Goal: Task Accomplishment & Management: Use online tool/utility

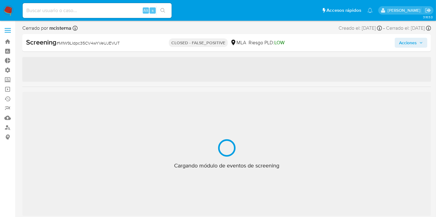
scroll to position [321, 0]
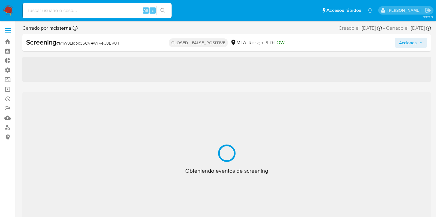
select select "10"
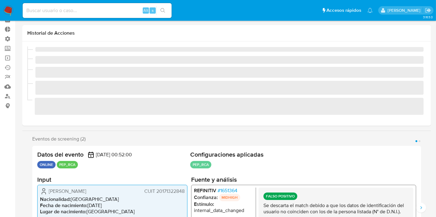
scroll to position [141, 0]
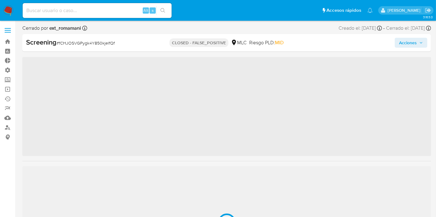
scroll to position [292, 0]
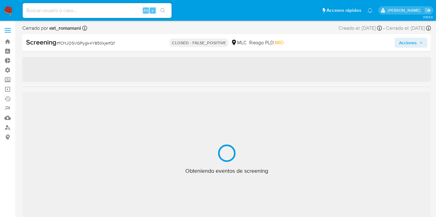
select select "10"
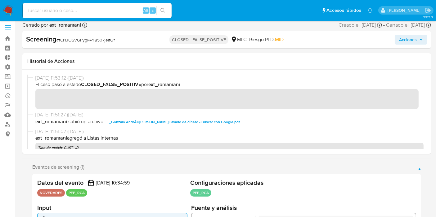
scroll to position [0, 0]
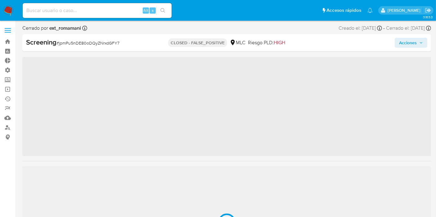
scroll to position [292, 0]
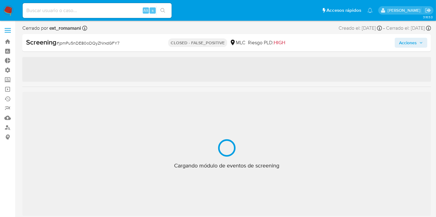
select select "10"
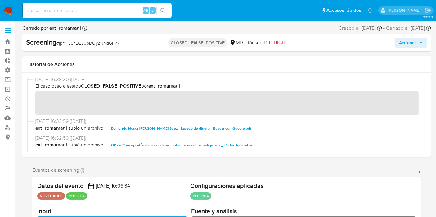
scroll to position [0, 0]
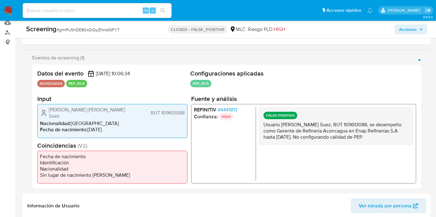
drag, startPoint x: 262, startPoint y: 167, endPoint x: 266, endPoint y: 190, distance: 23.0
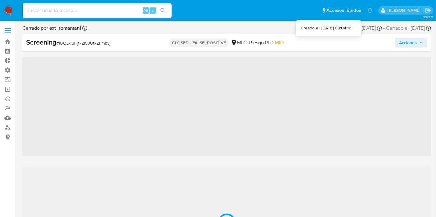
scroll to position [292, 0]
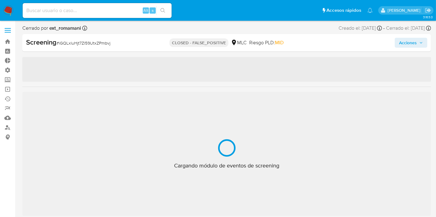
select select "10"
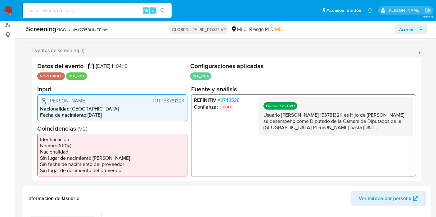
scroll to position [103, 0]
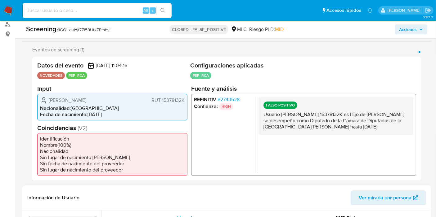
drag, startPoint x: 287, startPoint y: 126, endPoint x: 294, endPoint y: 140, distance: 15.5
click at [294, 135] on div "FALSO POSITIVO Usuario Roberto Javier león Araya RUT 15378132K es Hijo de Rober…" at bounding box center [335, 115] width 155 height 38
click at [295, 130] on p "Usuario Roberto Javier león Araya RUT 15378132K es Hijo de Roberto Eduardo Leon…" at bounding box center [335, 120] width 145 height 19
click at [235, 100] on span "# 2743528" at bounding box center [228, 99] width 22 height 6
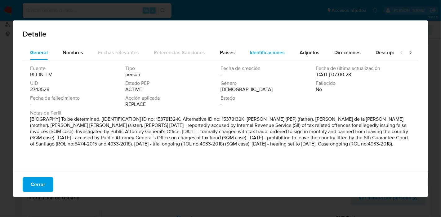
click at [253, 53] on span "Identificaciones" at bounding box center [267, 52] width 35 height 7
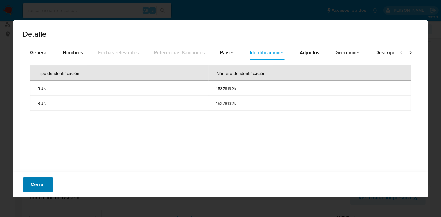
click at [46, 185] on button "Cerrar" at bounding box center [38, 184] width 31 height 15
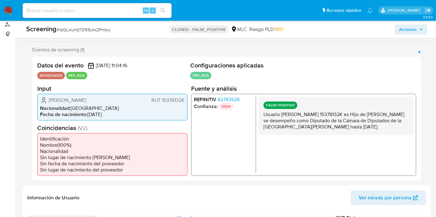
drag, startPoint x: 162, startPoint y: 99, endPoint x: 213, endPoint y: 100, distance: 51.2
click at [184, 103] on div "Roberto Javier león Araya RUT 15378132K Nacionalidad : Chile Fecha de nacimient…" at bounding box center [112, 107] width 150 height 27
click at [229, 97] on span "# 2743528" at bounding box center [228, 99] width 22 height 6
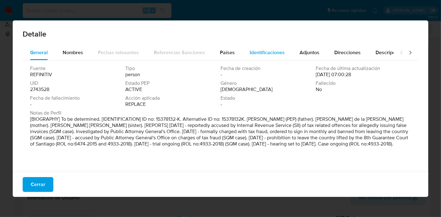
click at [251, 52] on span "Identificaciones" at bounding box center [267, 52] width 35 height 7
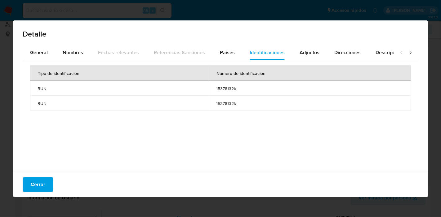
drag, startPoint x: 251, startPoint y: 98, endPoint x: 247, endPoint y: 101, distance: 4.8
click at [250, 98] on td "15378132k" at bounding box center [310, 103] width 202 height 15
click at [35, 184] on span "Cerrar" at bounding box center [38, 185] width 15 height 14
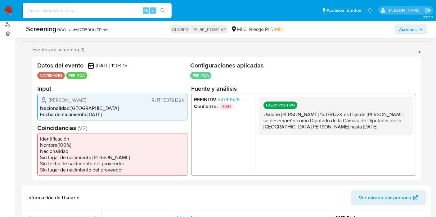
drag, startPoint x: 262, startPoint y: 115, endPoint x: 405, endPoint y: 124, distance: 142.7
click at [405, 124] on div "FALSO POSITIVO Usuario Roberto Javier león Araya RUT 15378132K es Hijo de Rober…" at bounding box center [335, 115] width 155 height 38
click at [397, 130] on p "Usuario Roberto Javier león Araya RUT 15378132K es Hijo de Roberto Eduardo Leon…" at bounding box center [335, 120] width 145 height 19
drag, startPoint x: 323, startPoint y: 122, endPoint x: 330, endPoint y: 134, distance: 14.3
click at [330, 130] on p "Usuario Roberto Javier león Araya RUT 15378132K es Hijo de Roberto Eduardo Leon…" at bounding box center [335, 120] width 145 height 19
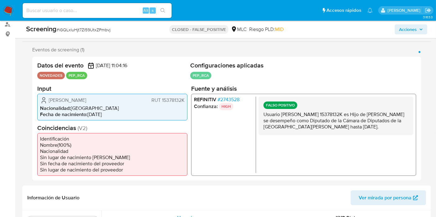
click at [329, 130] on p "Usuario Roberto Javier león Araya RUT 15378132K es Hijo de Roberto Eduardo Leon…" at bounding box center [335, 120] width 145 height 19
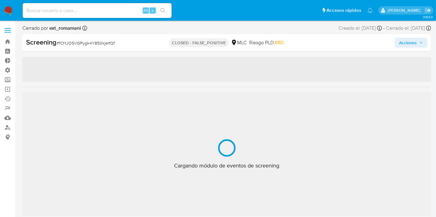
scroll to position [292, 0]
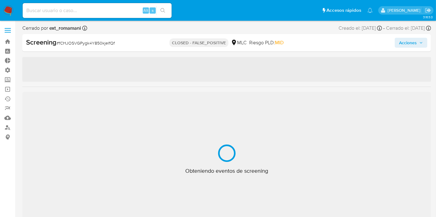
select select "10"
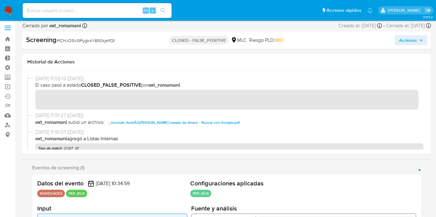
scroll to position [0, 0]
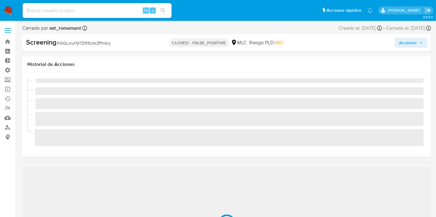
select select "10"
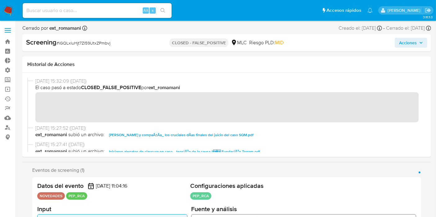
scroll to position [292, 0]
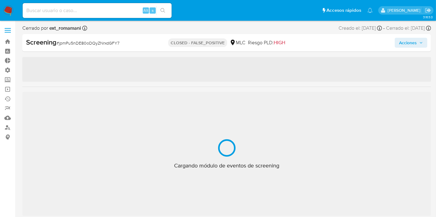
scroll to position [292, 0]
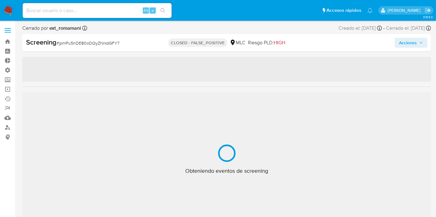
select select "10"
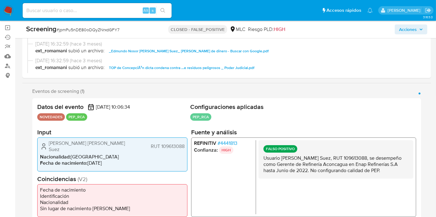
scroll to position [66, 0]
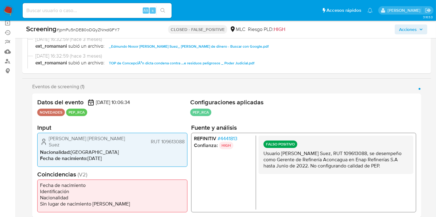
drag, startPoint x: 285, startPoint y: 158, endPoint x: 298, endPoint y: 167, distance: 17.0
click at [298, 167] on p "Usuario Edmundo Enrique Piraíno Suez, RUT 109613088, se desempeño como Gerente …" at bounding box center [335, 160] width 145 height 19
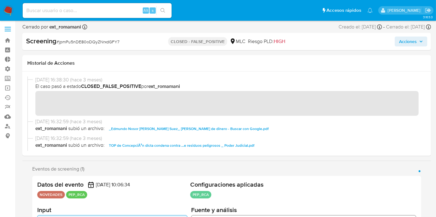
scroll to position [0, 0]
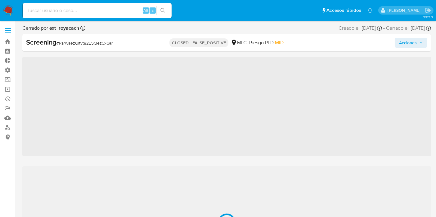
scroll to position [292, 0]
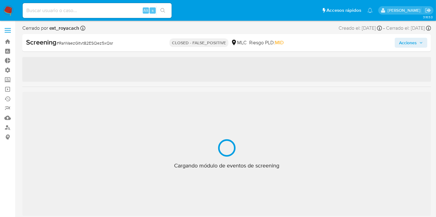
select select "10"
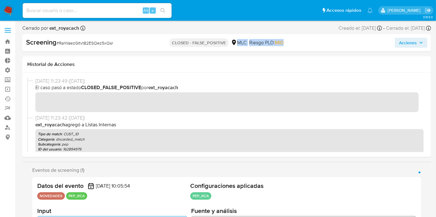
drag, startPoint x: 235, startPoint y: 45, endPoint x: 293, endPoint y: 38, distance: 57.5
click at [293, 38] on div "Screening # RarWaezGItvt82ESQez5xQsr CLOSED - FALSE_POSITIVE MLC Riesgo PLD: MI…" at bounding box center [226, 42] width 409 height 17
click at [292, 42] on div "CLOSED - FALSE_POSITIVE MLC Riesgo PLD: MID" at bounding box center [227, 43] width 132 height 10
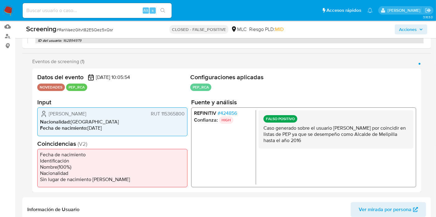
scroll to position [92, 0]
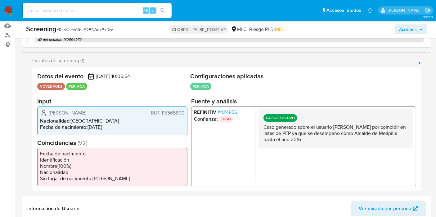
drag, startPoint x: 307, startPoint y: 127, endPoint x: 332, endPoint y: 142, distance: 28.6
click at [331, 142] on p "Caso generado sobre el usuario Mario Rodolfo Gebauer Bringas por coincidir en l…" at bounding box center [335, 133] width 145 height 19
click at [332, 141] on p "Caso generado sobre el usuario Mario Rodolfo Gebauer Bringas por coincidir en l…" at bounding box center [335, 133] width 145 height 19
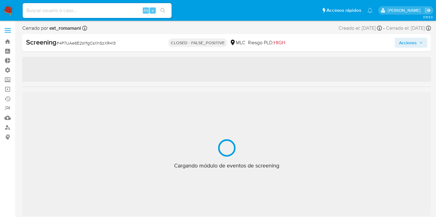
scroll to position [292, 0]
select select "10"
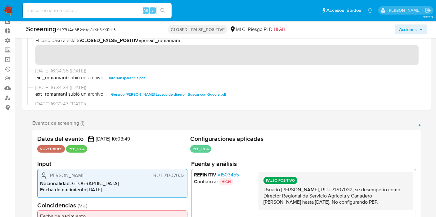
scroll to position [25, 0]
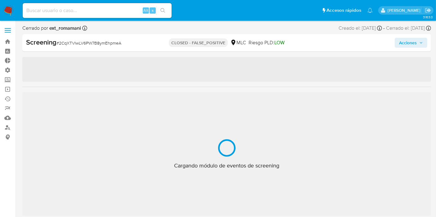
scroll to position [292, 0]
select select "10"
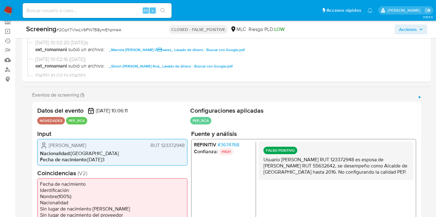
scroll to position [103, 0]
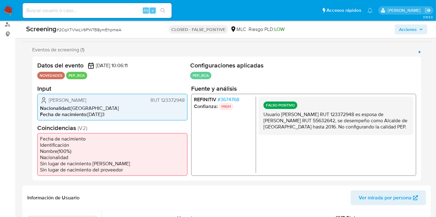
drag, startPoint x: 304, startPoint y: 123, endPoint x: 349, endPoint y: 116, distance: 45.5
click at [345, 117] on p "Usuario [PERSON_NAME] RUT 123372948 es esposa de [PERSON_NAME] RUT 55632642, se…" at bounding box center [335, 120] width 145 height 19
click at [364, 116] on p "Usuario [PERSON_NAME] RUT 123372948 es esposa de [PERSON_NAME] RUT 55632642, se…" at bounding box center [335, 120] width 145 height 19
drag, startPoint x: 307, startPoint y: 126, endPoint x: 328, endPoint y: 136, distance: 22.6
click at [328, 135] on div "FALSO POSITIVO Usuario Marcela Alejandra Villanueva Álvarez, RUT 123372948 es e…" at bounding box center [335, 115] width 155 height 38
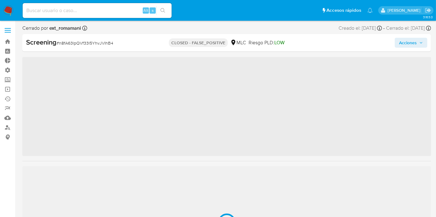
scroll to position [292, 0]
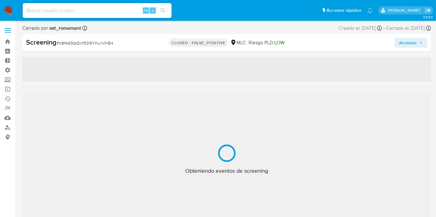
select select "10"
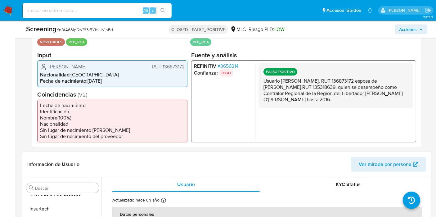
scroll to position [138, 0]
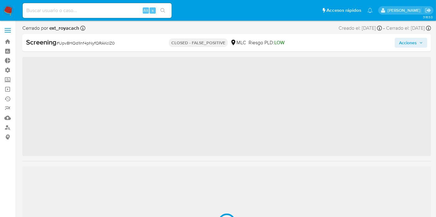
scroll to position [292, 0]
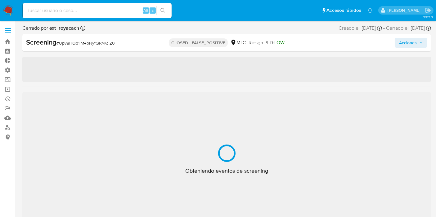
select select "10"
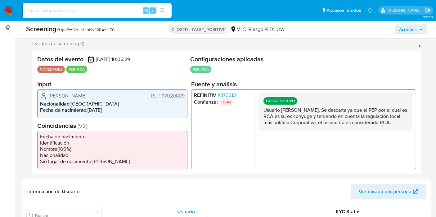
scroll to position [112, 0]
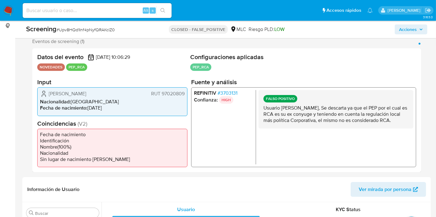
drag, startPoint x: 295, startPoint y: 116, endPoint x: 312, endPoint y: 133, distance: 24.1
click at [312, 129] on div "FALSO POSITIVO Usuario [PERSON_NAME], Se descarta ya que el PEP por el cual es …" at bounding box center [335, 109] width 155 height 38
click at [309, 124] on p "Usuario [PERSON_NAME], Se descarta ya que el PEP por el cual es RCA es su ex co…" at bounding box center [335, 114] width 145 height 19
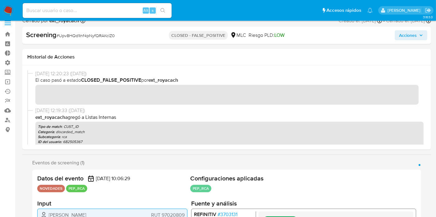
scroll to position [0, 0]
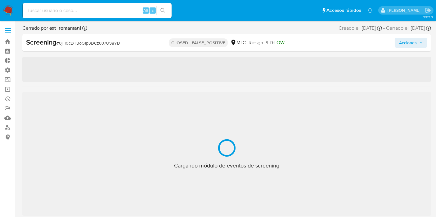
scroll to position [292, 0]
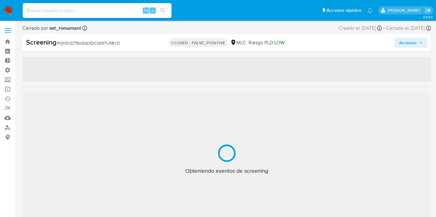
select select "10"
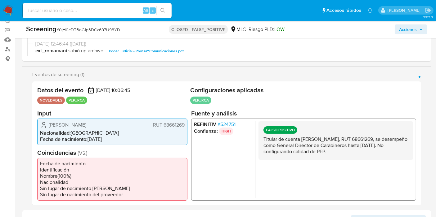
scroll to position [107, 0]
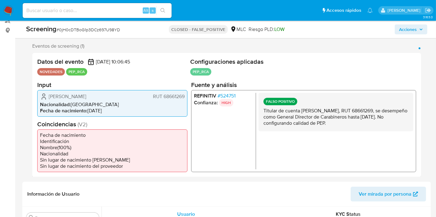
drag, startPoint x: 317, startPoint y: 109, endPoint x: 385, endPoint y: 122, distance: 69.5
click at [387, 121] on p "Titular de cuenta Gustavo Adolfo González Jure, RUT 68661269, se desempeño como…" at bounding box center [335, 117] width 145 height 19
click at [375, 123] on p "Titular de cuenta Gustavo Adolfo González Jure, RUT 68661269, se desempeño como…" at bounding box center [335, 117] width 145 height 19
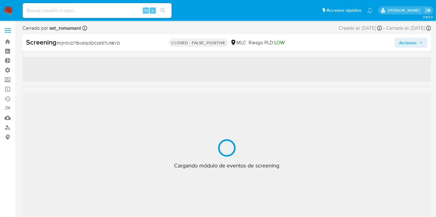
scroll to position [292, 0]
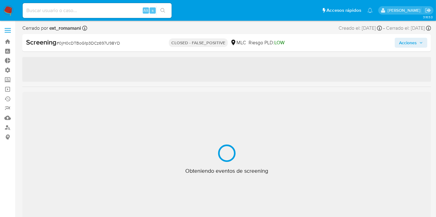
select select "10"
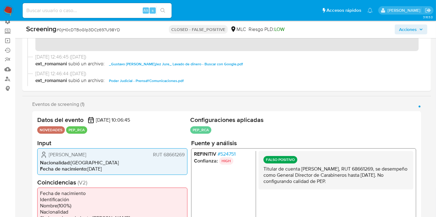
scroll to position [69, 0]
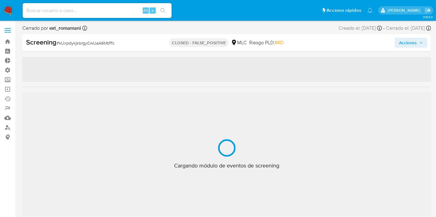
scroll to position [292, 0]
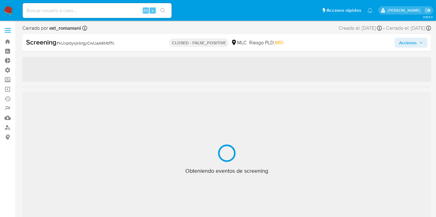
select select "10"
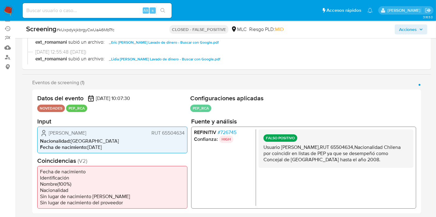
scroll to position [71, 0]
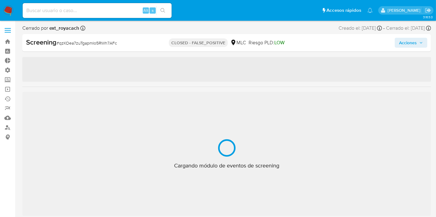
scroll to position [292, 0]
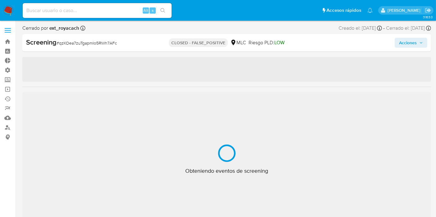
select select "10"
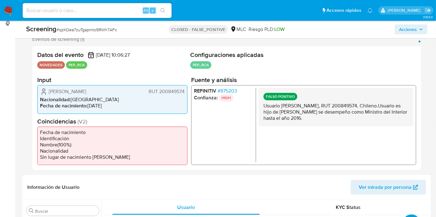
scroll to position [109, 0]
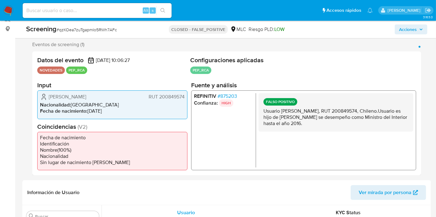
drag, startPoint x: 346, startPoint y: 113, endPoint x: 353, endPoint y: 122, distance: 11.7
click at [352, 121] on p "Usuario Raimundo Burgos Salas, RUT 200849574, Chileno.Usuario es hijo de Jorge …" at bounding box center [335, 117] width 145 height 19
click at [353, 122] on p "Usuario Raimundo Burgos Salas, RUT 200849574, Chileno.Usuario es hijo de Jorge …" at bounding box center [335, 117] width 145 height 19
click at [354, 122] on p "Usuario Raimundo Burgos Salas, RUT 200849574, Chileno.Usuario es hijo de Jorge …" at bounding box center [335, 117] width 145 height 19
click at [332, 104] on div "FALSO POSITIVO Usuario Raimundo Burgos Salas, RUT 200849574, Chileno.Usuario es…" at bounding box center [335, 112] width 155 height 38
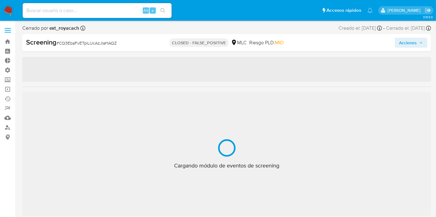
scroll to position [292, 0]
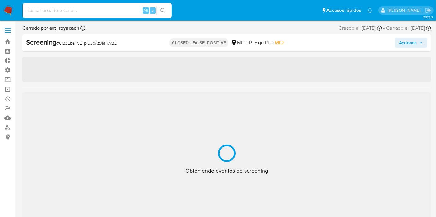
select select "10"
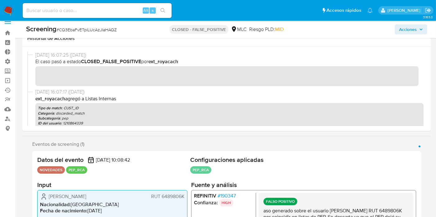
scroll to position [0, 0]
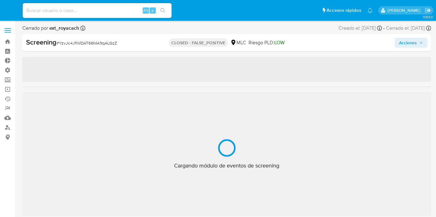
select select "10"
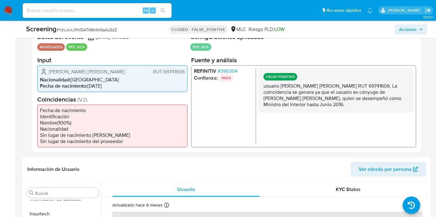
scroll to position [133, 0]
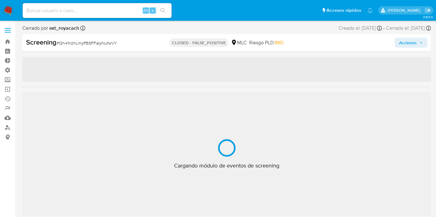
scroll to position [292, 0]
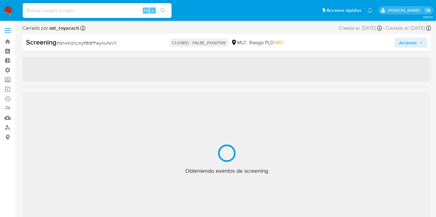
select select "10"
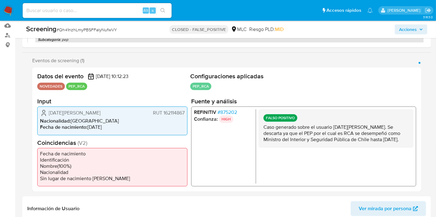
scroll to position [114, 0]
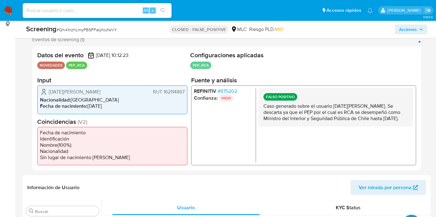
drag, startPoint x: 263, startPoint y: 109, endPoint x: 291, endPoint y: 128, distance: 33.7
click at [291, 127] on div "FALSO POSITIVO Caso generado sobre el usuario Domingo Burgos Salas. Se descarta…" at bounding box center [335, 107] width 155 height 38
click at [260, 100] on div "FALSO POSITIVO Caso generado sobre el usuario Domingo Burgos Salas. Se descarta…" at bounding box center [335, 107] width 155 height 38
drag, startPoint x: 263, startPoint y: 104, endPoint x: 275, endPoint y: 120, distance: 19.4
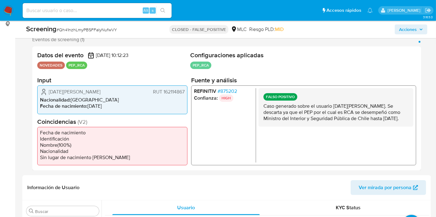
click at [272, 127] on div "FALSO POSITIVO Caso generado sobre el usuario Domingo Burgos Salas. Se descarta…" at bounding box center [335, 107] width 155 height 38
click at [276, 120] on p "Caso generado sobre el usuario Domingo Burgos Salas. Se descarta ya que el PEP …" at bounding box center [335, 112] width 145 height 19
click at [277, 122] on p "Caso generado sobre el usuario Domingo Burgos Salas. Se descarta ya que el PEP …" at bounding box center [335, 112] width 145 height 19
drag, startPoint x: 274, startPoint y: 123, endPoint x: 260, endPoint y: 104, distance: 24.6
click at [260, 104] on div "FALSO POSITIVO Caso generado sobre el usuario Domingo Burgos Salas. Se descarta…" at bounding box center [335, 107] width 155 height 38
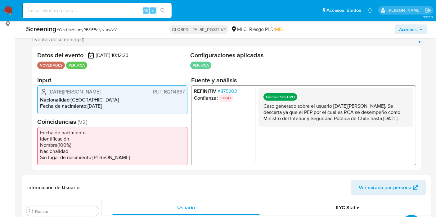
click at [273, 110] on p "Caso generado sobre el usuario Domingo Burgos Salas. Se descarta ya que el PEP …" at bounding box center [335, 112] width 145 height 19
drag, startPoint x: 264, startPoint y: 106, endPoint x: 276, endPoint y: 128, distance: 25.3
click at [277, 127] on div "FALSO POSITIVO Caso generado sobre el usuario Domingo Burgos Salas. Se descarta…" at bounding box center [335, 107] width 155 height 38
click at [276, 127] on div "FALSO POSITIVO Caso generado sobre el usuario Domingo Burgos Salas. Se descarta…" at bounding box center [335, 107] width 155 height 38
drag, startPoint x: 262, startPoint y: 107, endPoint x: 283, endPoint y: 125, distance: 27.3
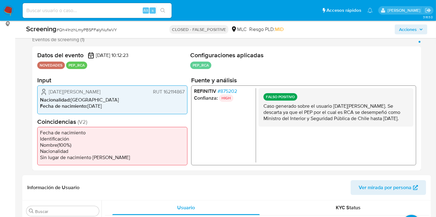
click at [282, 125] on div "FALSO POSITIVO Caso generado sobre el usuario Domingo Burgos Salas. Se descarta…" at bounding box center [335, 107] width 155 height 38
click at [283, 122] on p "Caso generado sobre el usuario Domingo Burgos Salas. Se descarta ya que el PEP …" at bounding box center [335, 112] width 145 height 19
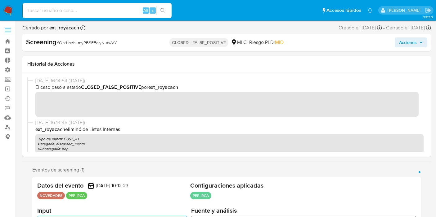
scroll to position [0, 0]
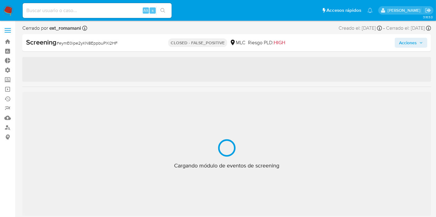
scroll to position [292, 0]
select select "10"
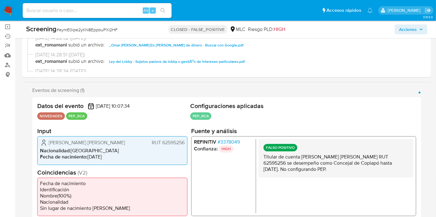
scroll to position [69, 0]
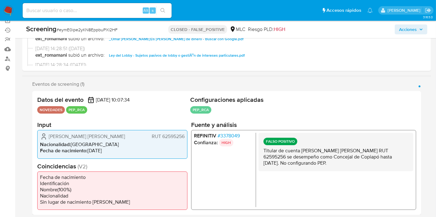
click at [337, 177] on div "FALSO POSITIVO Titular de cuenta Omar Luis Andrés Luz Hidalgo RUT 62595256 se d…" at bounding box center [335, 170] width 155 height 74
click at [330, 158] on p "Titular de cuenta Omar Luis Andrés Luz Hidalgo RUT 62595256 se desempeño como C…" at bounding box center [335, 157] width 145 height 19
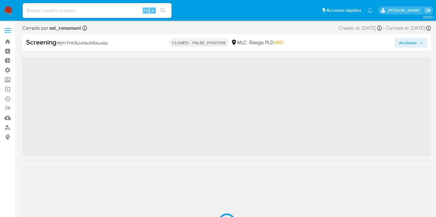
scroll to position [292, 0]
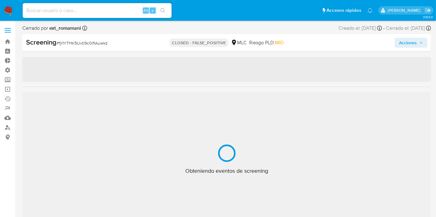
select select "10"
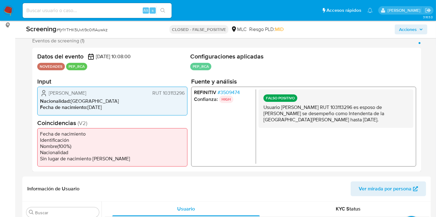
scroll to position [125, 0]
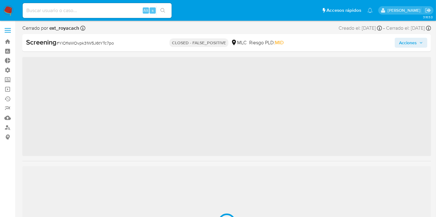
scroll to position [292, 0]
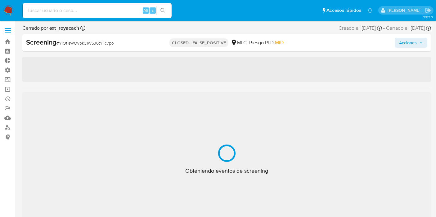
select select "10"
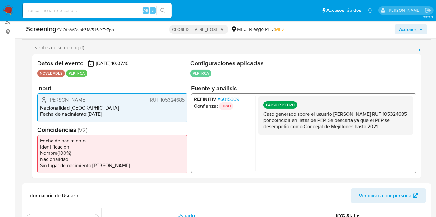
scroll to position [111, 0]
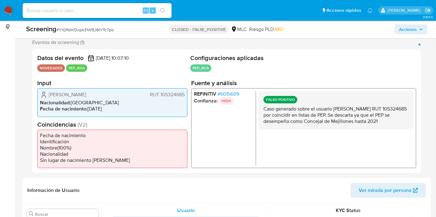
drag, startPoint x: 261, startPoint y: 110, endPoint x: 404, endPoint y: 123, distance: 143.9
click at [404, 123] on div "FALSO POSITIVO Caso generado sobre el usuario [PERSON_NAME] RUT 105324685 por c…" at bounding box center [335, 110] width 155 height 38
click at [401, 120] on p "Caso generado sobre el usuario [PERSON_NAME] RUT 105324685 por coincidir en lis…" at bounding box center [335, 115] width 145 height 19
drag, startPoint x: 332, startPoint y: 112, endPoint x: 395, endPoint y: 119, distance: 63.6
click at [395, 119] on p "Caso generado sobre el usuario [PERSON_NAME] RUT 105324685 por coincidir en lis…" at bounding box center [335, 115] width 145 height 19
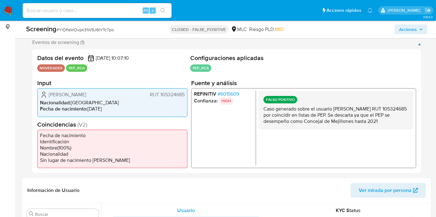
click at [369, 112] on p "Caso generado sobre el usuario [PERSON_NAME] RUT 105324685 por coincidir en lis…" at bounding box center [335, 115] width 145 height 19
drag, startPoint x: 367, startPoint y: 116, endPoint x: 397, endPoint y: 120, distance: 30.4
click at [397, 120] on p "Caso generado sobre el usuario [PERSON_NAME] RUT 105324685 por coincidir en lis…" at bounding box center [335, 115] width 145 height 19
click at [370, 120] on p "Caso generado sobre el usuario [PERSON_NAME] RUT 105324685 por coincidir en lis…" at bounding box center [335, 115] width 145 height 19
drag, startPoint x: 350, startPoint y: 108, endPoint x: 424, endPoint y: 122, distance: 74.8
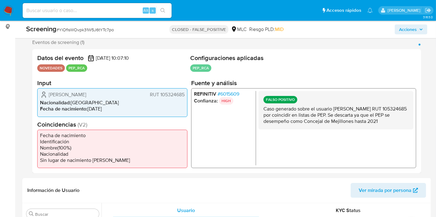
click at [424, 122] on div "Eventos de screening (1) Página 1 Datos del evento [DATE] 10:07:10 NOVEDADES PE…" at bounding box center [226, 106] width 409 height 134
click at [403, 115] on p "Caso generado sobre el usuario [PERSON_NAME] RUT 105324685 por coincidir en lis…" at bounding box center [335, 115] width 145 height 19
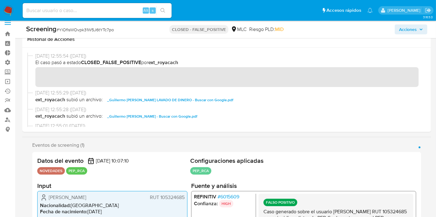
scroll to position [0, 0]
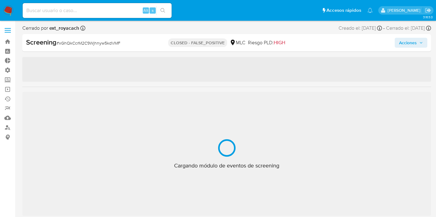
select select "10"
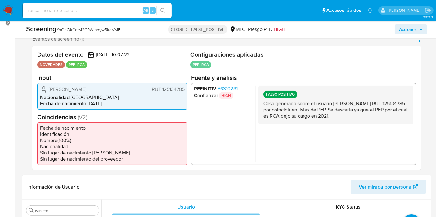
scroll to position [138, 0]
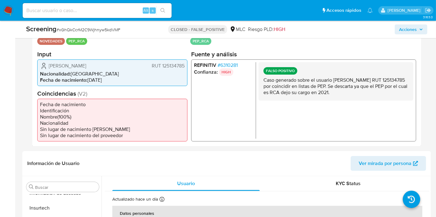
drag, startPoint x: 261, startPoint y: 78, endPoint x: 387, endPoint y: 97, distance: 127.0
click at [387, 97] on div "FALSO POSITIVO Caso generado sobre el usuario [PERSON_NAME] RUT 125134785 por c…" at bounding box center [335, 81] width 155 height 38
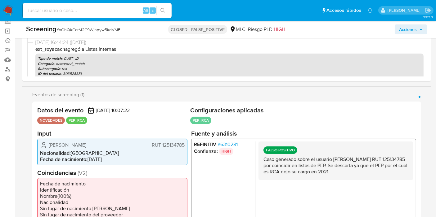
scroll to position [34, 0]
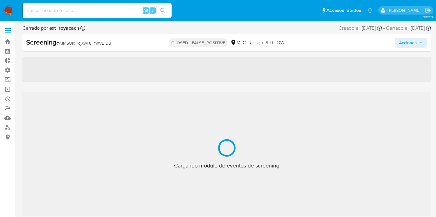
scroll to position [292, 0]
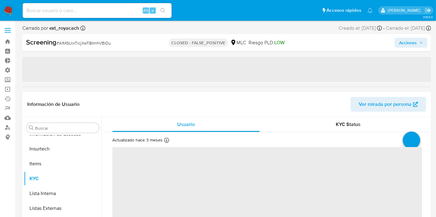
select select "10"
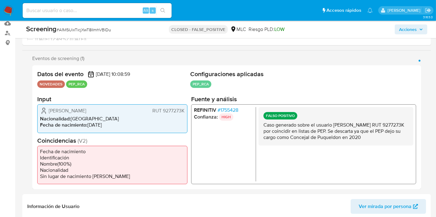
scroll to position [106, 0]
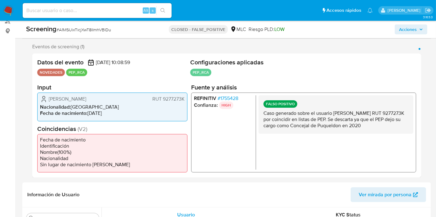
drag, startPoint x: 262, startPoint y: 114, endPoint x: 388, endPoint y: 126, distance: 126.6
click at [388, 126] on div "FALSO POSITIVO Caso generado sobre el usuario Elson Nolberto Cárcamo Barría RUT…" at bounding box center [335, 115] width 155 height 38
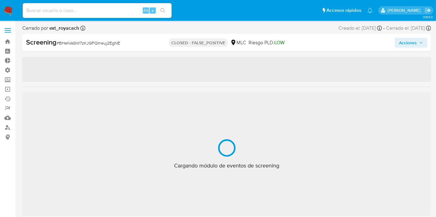
scroll to position [292, 0]
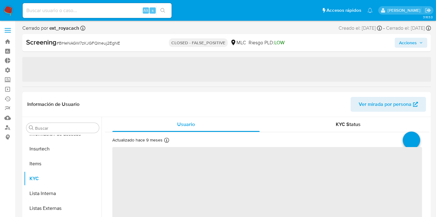
select select "10"
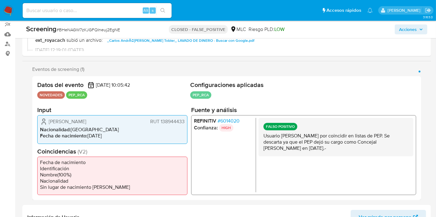
scroll to position [87, 0]
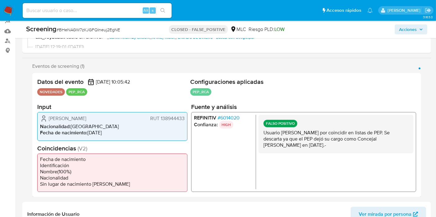
drag, startPoint x: 285, startPoint y: 133, endPoint x: 338, endPoint y: 154, distance: 56.8
click at [338, 154] on div "FALSO POSITIVO Usuario [PERSON_NAME] por coincidir en listas de PEP. Se descart…" at bounding box center [335, 152] width 155 height 74
click at [338, 143] on p "Usuario [PERSON_NAME] por coincidir en listas de PEP. Se descarta ya que el PEP…" at bounding box center [335, 139] width 145 height 19
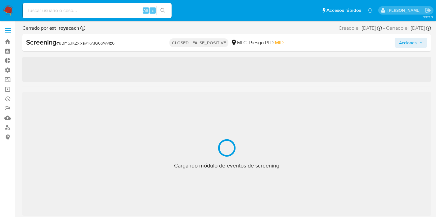
scroll to position [292, 0]
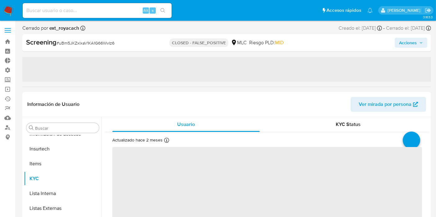
select select "10"
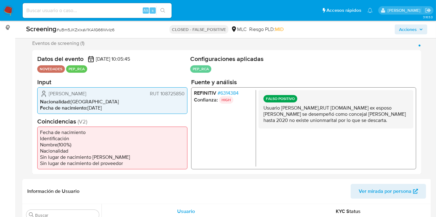
scroll to position [111, 0]
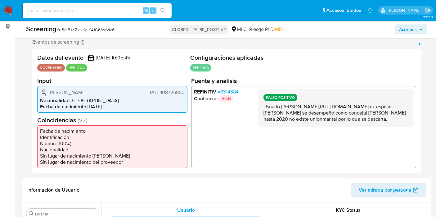
drag, startPoint x: 433, startPoint y: 60, endPoint x: 429, endPoint y: 52, distance: 8.3
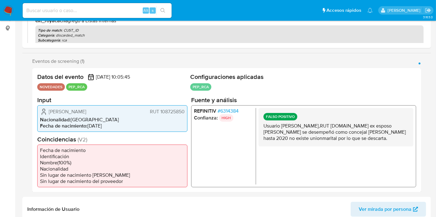
scroll to position [0, 0]
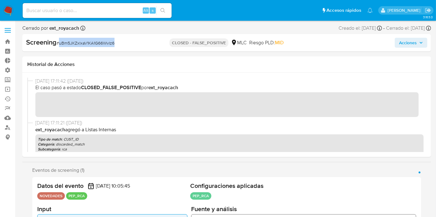
drag, startPoint x: 115, startPoint y: 44, endPoint x: 59, endPoint y: 37, distance: 56.3
click at [59, 37] on div "Screening # uBm5JKZxlxaV1KA1G66WvIz6 CLOSED - FALSE_POSITIVE MLC Riesgo PLD: MI…" at bounding box center [226, 42] width 409 height 17
copy span "uBm5JKZxlxaV1KA1G66WvIz6"
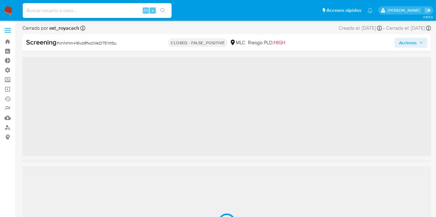
scroll to position [292, 0]
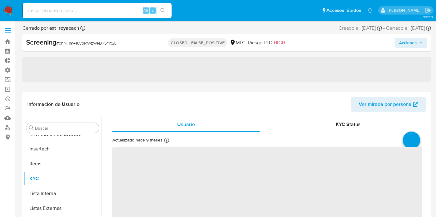
select select "10"
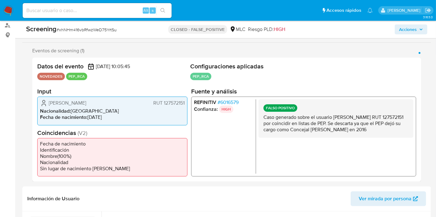
scroll to position [103, 0]
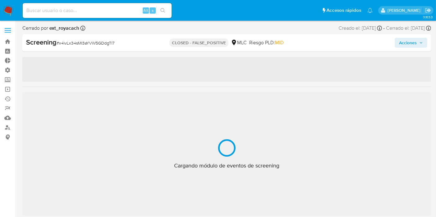
scroll to position [292, 0]
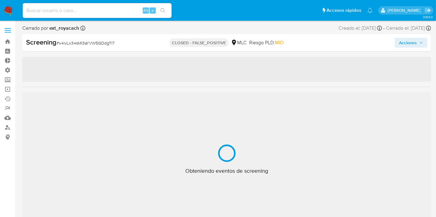
select select "10"
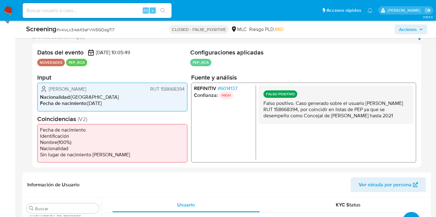
scroll to position [119, 0]
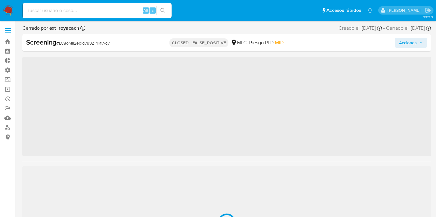
scroll to position [292, 0]
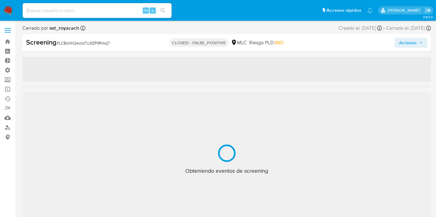
select select "10"
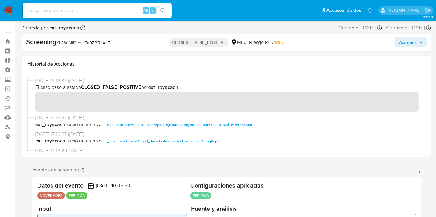
scroll to position [0, 0]
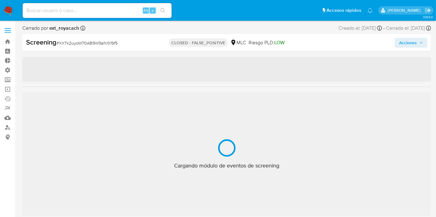
scroll to position [292, 0]
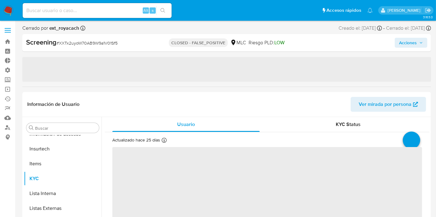
select select "10"
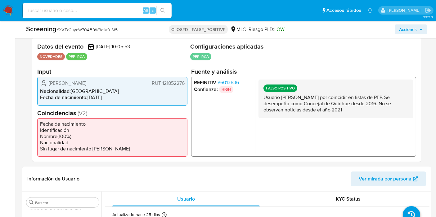
scroll to position [126, 0]
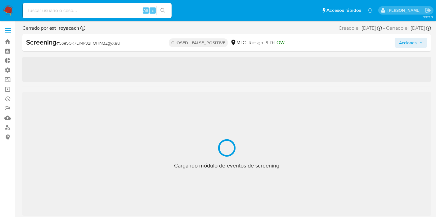
scroll to position [292, 0]
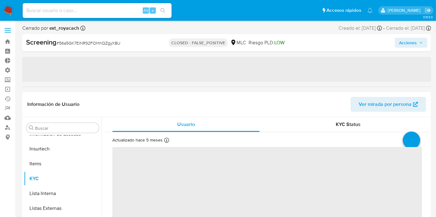
select select "10"
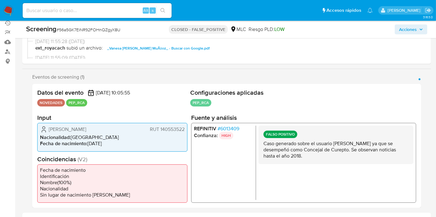
scroll to position [115, 0]
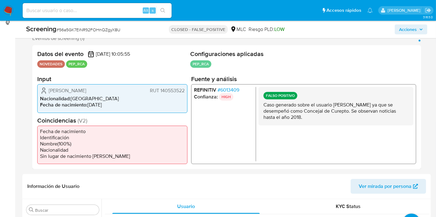
drag, startPoint x: 281, startPoint y: 104, endPoint x: 329, endPoint y: 119, distance: 50.4
click at [335, 117] on p "Caso generado sobre el usuario [PERSON_NAME] ya que se desempeñó como Concejal …" at bounding box center [335, 111] width 145 height 19
drag, startPoint x: 329, startPoint y: 119, endPoint x: 319, endPoint y: 117, distance: 10.1
click at [329, 119] on p "Caso generado sobre el usuario [PERSON_NAME] ya que se desempeñó como Concejal …" at bounding box center [335, 111] width 145 height 19
click at [292, 109] on p "Caso generado sobre el usuario [PERSON_NAME] ya que se desempeñó como Concejal …" at bounding box center [335, 111] width 145 height 19
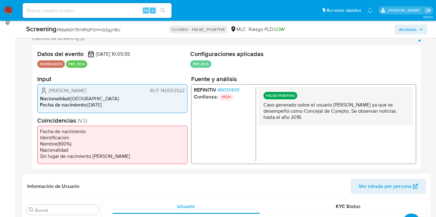
click at [262, 104] on div "FALSO POSITIVO Caso generado sobre el usuario Vanesa Alejandra Fuentes Muñoz ya…" at bounding box center [335, 106] width 155 height 38
drag, startPoint x: 263, startPoint y: 106, endPoint x: 328, endPoint y: 123, distance: 66.6
click at [330, 123] on div "FALSO POSITIVO Caso generado sobre el usuario Vanesa Alejandra Fuentes Muñoz ya…" at bounding box center [335, 106] width 155 height 38
click at [322, 123] on div "FALSO POSITIVO Caso generado sobre el usuario Vanesa Alejandra Fuentes Muñoz ya…" at bounding box center [335, 106] width 155 height 38
drag, startPoint x: 323, startPoint y: 116, endPoint x: 265, endPoint y: 106, distance: 59.2
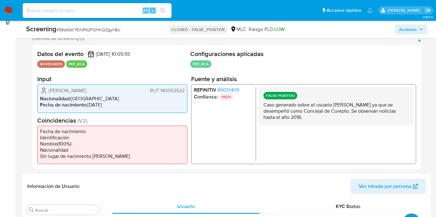
click at [265, 106] on p "Caso generado sobre el usuario Vanesa Alejandra Fuentes Muñoz ya que se desempe…" at bounding box center [335, 111] width 145 height 19
drag, startPoint x: 289, startPoint y: 108, endPoint x: 367, endPoint y: 112, distance: 77.7
click at [364, 110] on p "Caso generado sobre el usuario Vanesa Alejandra Fuentes Muñoz ya que se desempe…" at bounding box center [335, 111] width 145 height 19
click at [367, 112] on p "Caso generado sobre el usuario Vanesa Alejandra Fuentes Muñoz ya que se desempe…" at bounding box center [335, 111] width 145 height 19
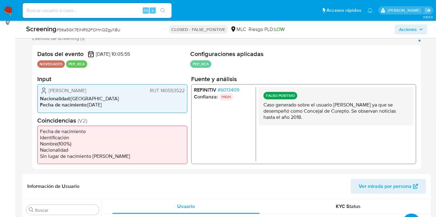
drag, startPoint x: 310, startPoint y: 107, endPoint x: 328, endPoint y: 120, distance: 22.3
click at [326, 119] on p "Caso generado sobre el usuario Vanesa Alejandra Fuentes Muñoz ya que se desempe…" at bounding box center [335, 111] width 145 height 19
click at [328, 120] on p "Caso generado sobre el usuario Vanesa Alejandra Fuentes Muñoz ya que se desempe…" at bounding box center [335, 111] width 145 height 19
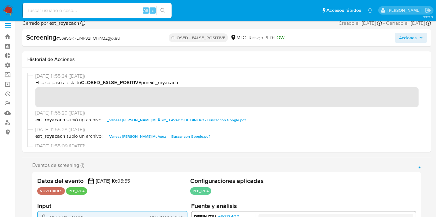
scroll to position [0, 0]
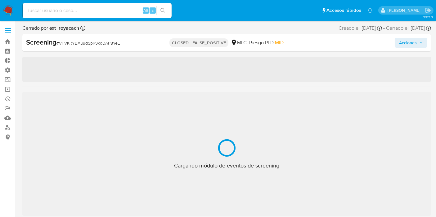
scroll to position [292, 0]
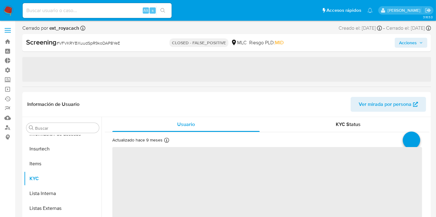
select select "10"
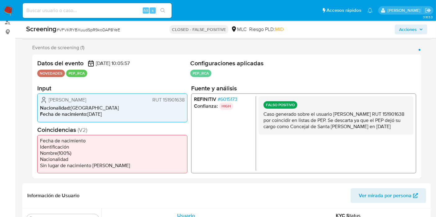
scroll to position [0, 0]
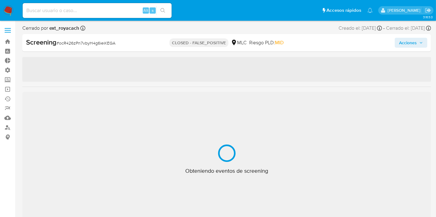
select select "10"
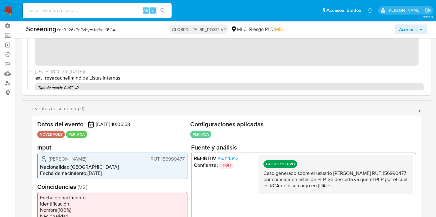
scroll to position [103, 0]
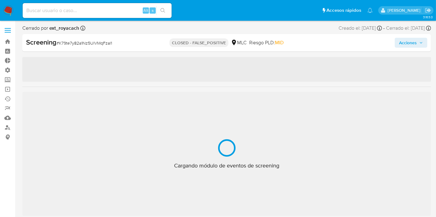
select select "10"
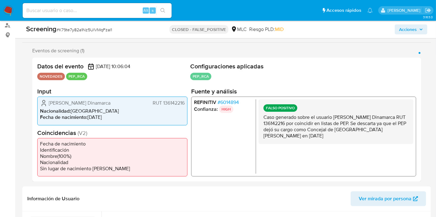
scroll to position [103, 0]
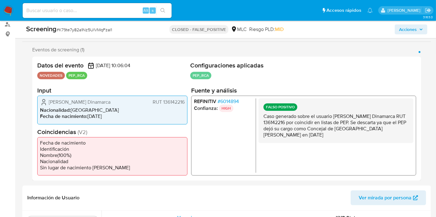
drag, startPoint x: 388, startPoint y: 124, endPoint x: 387, endPoint y: 131, distance: 6.9
click at [387, 131] on p "Caso generado sobre el usuario Germán Andrés Herrera Dinamarca RUT 136142216 po…" at bounding box center [335, 126] width 145 height 25
click at [384, 130] on p "Caso generado sobre el usuario Germán Andrés Herrera Dinamarca RUT 136142216 po…" at bounding box center [335, 126] width 145 height 25
drag, startPoint x: 297, startPoint y: 117, endPoint x: 320, endPoint y: 141, distance: 32.7
click at [320, 141] on div "FALSO POSITIVO Caso generado sobre el usuario Germán Andrés Herrera Dinamarca R…" at bounding box center [335, 121] width 155 height 45
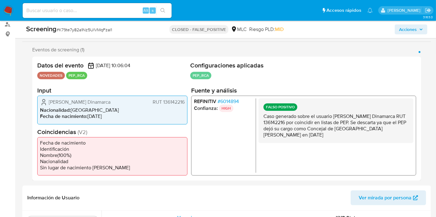
click at [327, 128] on p "Caso generado sobre el usuario Germán Andrés Herrera Dinamarca RUT 136142216 po…" at bounding box center [335, 126] width 145 height 25
click at [330, 123] on p "Caso generado sobre el usuario Germán Andrés Herrera Dinamarca RUT 136142216 po…" at bounding box center [335, 126] width 145 height 25
click at [314, 135] on p "Caso generado sobre el usuario Germán Andrés Herrera Dinamarca RUT 136142216 po…" at bounding box center [335, 126] width 145 height 25
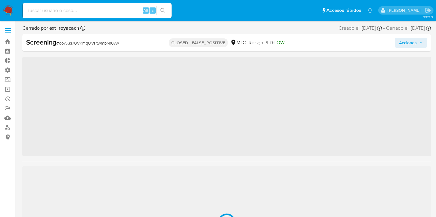
scroll to position [292, 0]
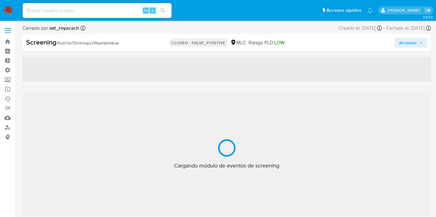
select select "10"
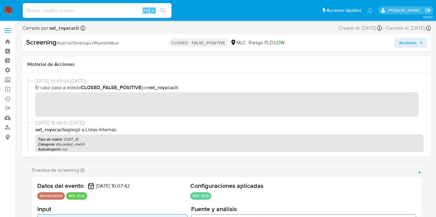
scroll to position [138, 0]
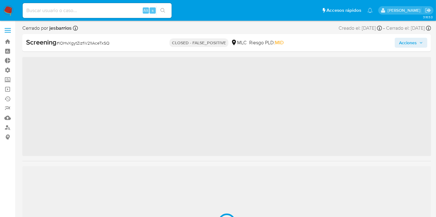
scroll to position [292, 0]
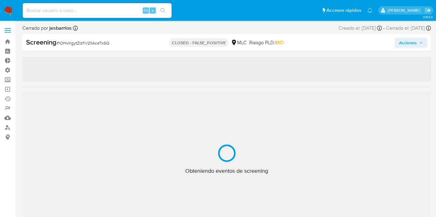
select select "10"
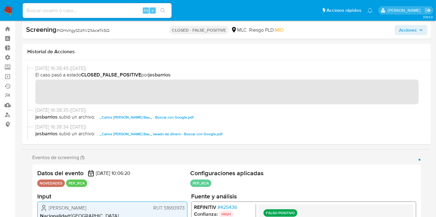
scroll to position [0, 0]
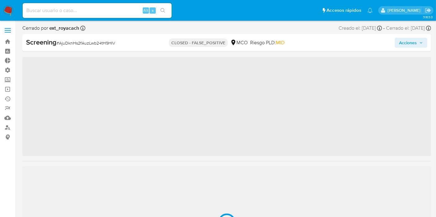
scroll to position [292, 0]
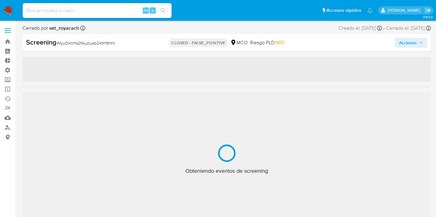
select select "10"
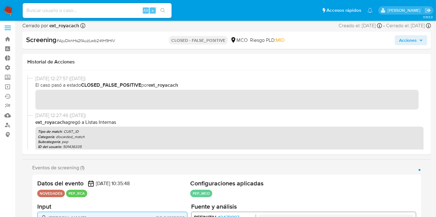
scroll to position [0, 0]
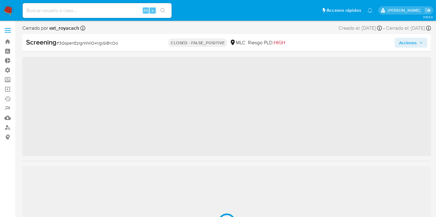
scroll to position [292, 0]
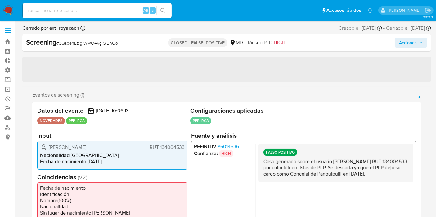
select select "10"
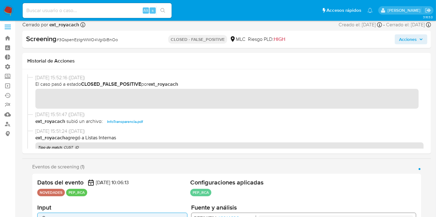
scroll to position [0, 0]
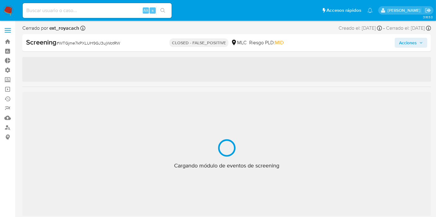
select select "10"
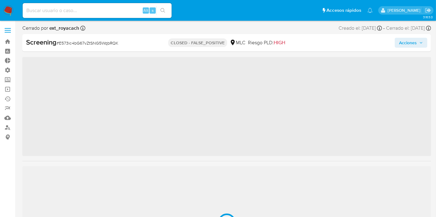
scroll to position [292, 0]
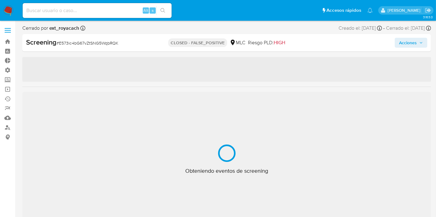
select select "10"
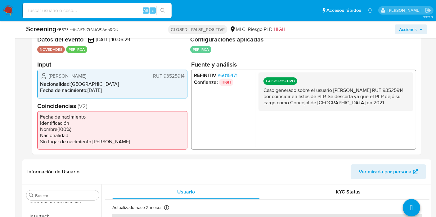
scroll to position [143, 0]
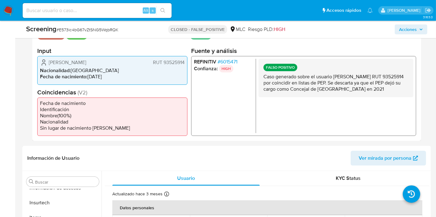
drag, startPoint x: 318, startPoint y: 81, endPoint x: 397, endPoint y: 91, distance: 79.4
click at [400, 89] on p "Caso generado sobre el usuario Yuri Ilin Zúñiga Zúñiga RUT 93525914 por coincid…" at bounding box center [335, 83] width 145 height 19
click at [377, 87] on p "Caso generado sobre el usuario Yuri Ilin Zúñiga Zúñiga RUT 93525914 por coincid…" at bounding box center [335, 83] width 145 height 19
drag, startPoint x: 329, startPoint y: 78, endPoint x: 385, endPoint y: 91, distance: 58.0
click at [385, 91] on p "Caso generado sobre el usuario Yuri Ilin Zúñiga Zúñiga RUT 93525914 por coincid…" at bounding box center [335, 83] width 145 height 19
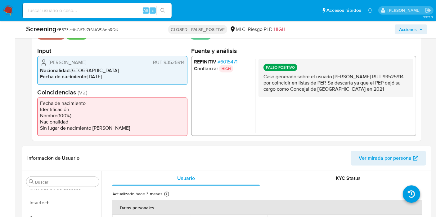
click at [380, 85] on p "Caso generado sobre el usuario Yuri Ilin Zúñiga Zúñiga RUT 93525914 por coincid…" at bounding box center [335, 83] width 145 height 19
drag, startPoint x: 330, startPoint y: 74, endPoint x: 399, endPoint y: 96, distance: 72.2
click at [399, 96] on div "FALSO POSITIVO Caso generado sobre el usuario Yuri Ilin Zúñiga Zúñiga RUT 93525…" at bounding box center [335, 78] width 155 height 38
click at [357, 86] on p "Caso generado sobre el usuario Yuri Ilin Zúñiga Zúñiga RUT 93525914 por coincid…" at bounding box center [335, 83] width 145 height 19
click at [374, 91] on p "Caso generado sobre el usuario Yuri Ilin Zúñiga Zúñiga RUT 93525914 por coincid…" at bounding box center [335, 83] width 145 height 19
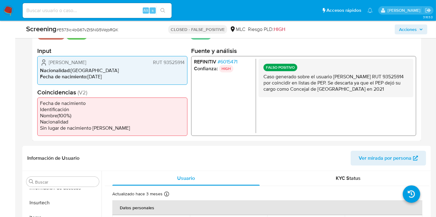
drag, startPoint x: 378, startPoint y: 91, endPoint x: 265, endPoint y: 75, distance: 114.1
click at [265, 75] on p "Caso generado sobre el usuario Yuri Ilin Zúñiga Zúñiga RUT 93525914 por coincid…" at bounding box center [335, 83] width 145 height 19
drag, startPoint x: 262, startPoint y: 75, endPoint x: 379, endPoint y: 89, distance: 117.2
click at [378, 89] on div "FALSO POSITIVO Caso generado sobre el usuario Yuri Ilin Zúñiga Zúñiga RUT 93525…" at bounding box center [335, 78] width 155 height 38
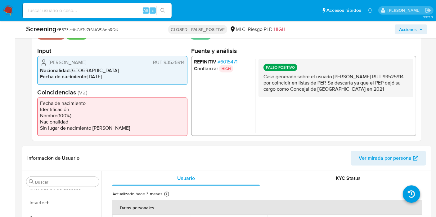
click at [379, 89] on p "Caso generado sobre el usuario Yuri Ilin Zúñiga Zúñiga RUT 93525914 por coincid…" at bounding box center [335, 83] width 145 height 19
click at [381, 90] on p "Caso generado sobre el usuario Yuri Ilin Zúñiga Zúñiga RUT 93525914 por coincid…" at bounding box center [335, 83] width 145 height 19
drag, startPoint x: 385, startPoint y: 89, endPoint x: 263, endPoint y: 78, distance: 121.9
click at [263, 78] on p "Caso generado sobre el usuario Yuri Ilin Zúñiga Zúñiga RUT 93525914 por coincid…" at bounding box center [335, 83] width 145 height 19
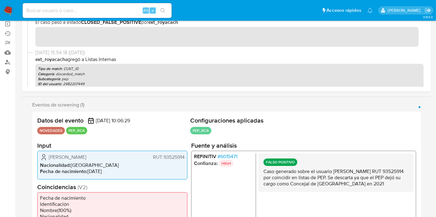
scroll to position [0, 0]
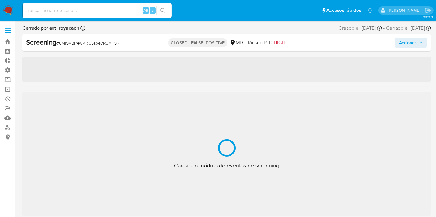
scroll to position [292, 0]
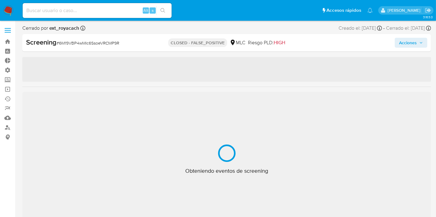
select select "10"
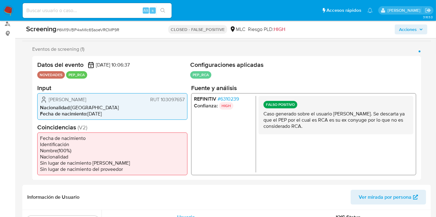
scroll to position [112, 0]
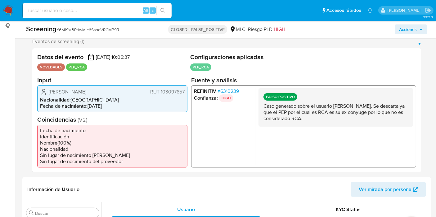
drag, startPoint x: 264, startPoint y: 105, endPoint x: 320, endPoint y: 117, distance: 56.6
click at [317, 121] on p "Caso generado sobre el usuario María Cristina Muñoz Muñoz. Se descarta ya que e…" at bounding box center [335, 112] width 145 height 19
drag, startPoint x: 320, startPoint y: 117, endPoint x: 323, endPoint y: 118, distance: 3.2
click at [320, 117] on p "Caso generado sobre el usuario María Cristina Muñoz Muñoz. Se descarta ya que e…" at bounding box center [335, 112] width 145 height 19
drag, startPoint x: 326, startPoint y: 118, endPoint x: 269, endPoint y: 107, distance: 57.8
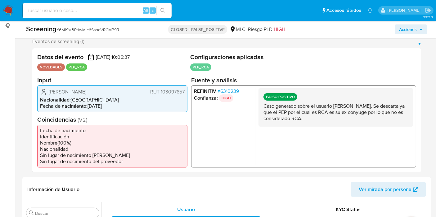
click at [259, 104] on div "FALSO POSITIVO Caso generado sobre el usuario María Cristina Muñoz Muñoz. Se de…" at bounding box center [335, 107] width 155 height 38
click at [270, 107] on p "Caso generado sobre el usuario María Cristina Muñoz Muñoz. Se descarta ya que e…" at bounding box center [335, 112] width 145 height 19
click at [263, 107] on p "Caso generado sobre el usuario María Cristina Muñoz Muñoz. Se descarta ya que e…" at bounding box center [335, 112] width 145 height 19
drag, startPoint x: 264, startPoint y: 107, endPoint x: 333, endPoint y: 123, distance: 71.1
click at [333, 124] on div "FALSO POSITIVO Caso generado sobre el usuario María Cristina Muñoz Muñoz. Se de…" at bounding box center [335, 107] width 155 height 38
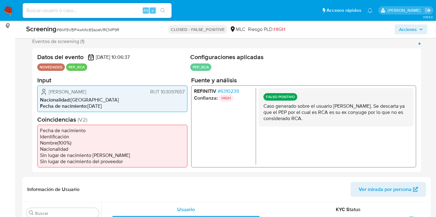
click at [333, 122] on div "FALSO POSITIVO Caso generado sobre el usuario María Cristina Muñoz Muñoz. Se de…" at bounding box center [335, 107] width 155 height 38
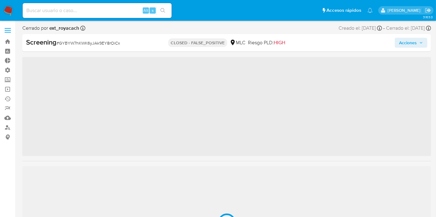
scroll to position [292, 0]
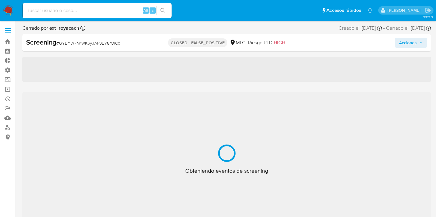
select select "10"
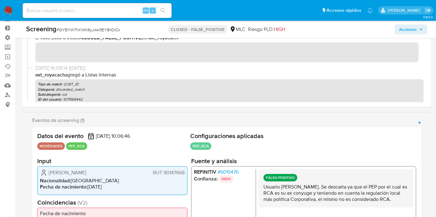
scroll to position [103, 0]
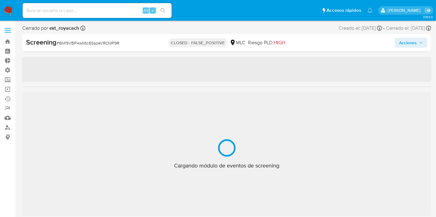
scroll to position [292, 0]
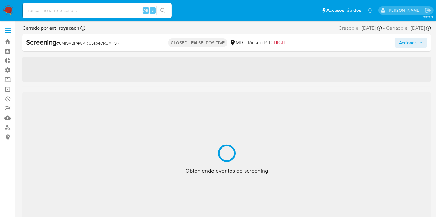
select select "10"
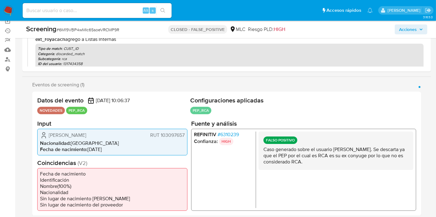
scroll to position [69, 0]
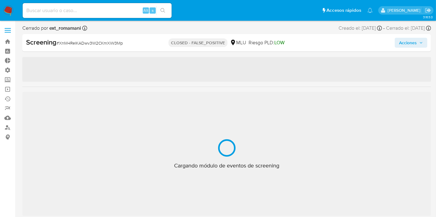
scroll to position [307, 0]
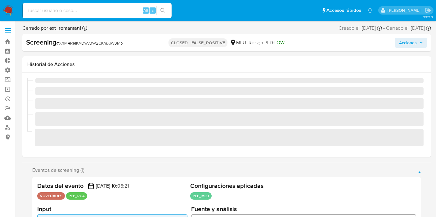
select select "10"
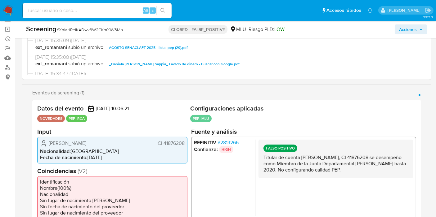
scroll to position [138, 0]
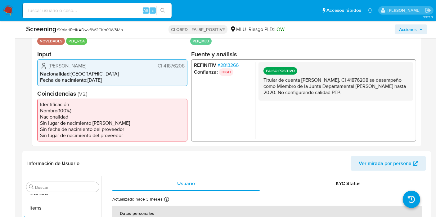
drag, startPoint x: 337, startPoint y: 77, endPoint x: 362, endPoint y: 95, distance: 31.1
click at [362, 95] on p "Titular de cuenta Daniela Cecilia Barragan Sappia, CI 41876208 se desempeño com…" at bounding box center [335, 86] width 145 height 19
click at [361, 94] on p "Titular de cuenta Daniela Cecilia Barragan Sappia, CI 41876208 se desempeño com…" at bounding box center [335, 86] width 145 height 19
drag, startPoint x: 319, startPoint y: 79, endPoint x: 370, endPoint y: 101, distance: 55.3
click at [370, 101] on div "FALSO POSITIVO Titular de cuenta Daniela Cecilia Barragan Sappia, CI 41876208 s…" at bounding box center [335, 100] width 155 height 77
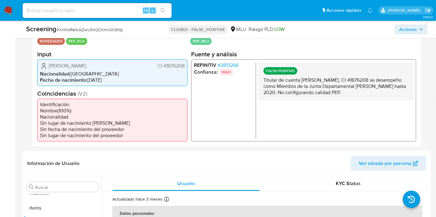
click at [348, 97] on div "FALSO POSITIVO Titular de cuenta Daniela Cecilia Barragan Sappia, CI 41876208 s…" at bounding box center [335, 81] width 155 height 38
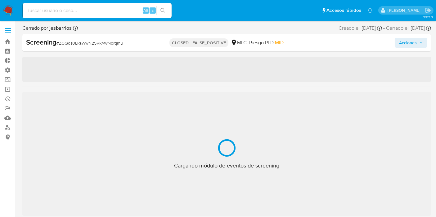
scroll to position [292, 0]
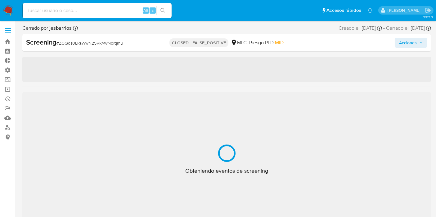
select select "10"
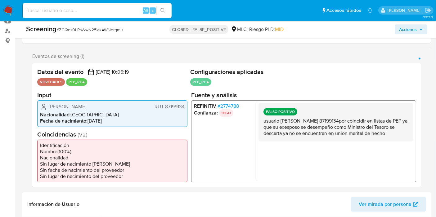
scroll to position [113, 0]
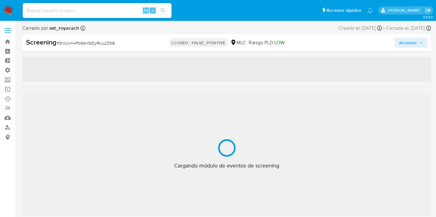
select select "10"
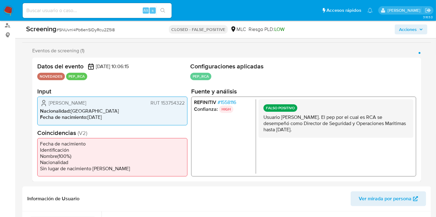
scroll to position [103, 0]
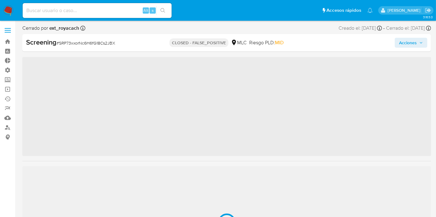
scroll to position [292, 0]
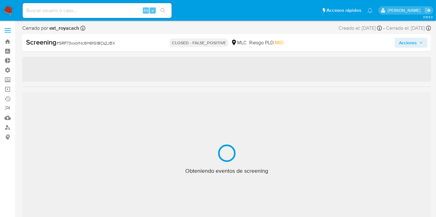
select select "10"
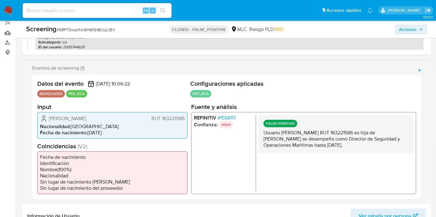
scroll to position [95, 0]
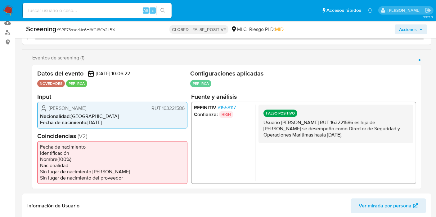
drag, startPoint x: 337, startPoint y: 121, endPoint x: 338, endPoint y: 142, distance: 20.8
click at [338, 138] on p "Usuario [PERSON_NAME] RUT 163221586 es hija de [PERSON_NAME] se desempeño como …" at bounding box center [335, 128] width 145 height 19
drag, startPoint x: 320, startPoint y: 124, endPoint x: 334, endPoint y: 144, distance: 24.4
click at [334, 138] on p "Usuario Javiera Alejandra Valenzuela Estibill RUT 163221586 es hija de Ivan Gui…" at bounding box center [335, 128] width 145 height 19
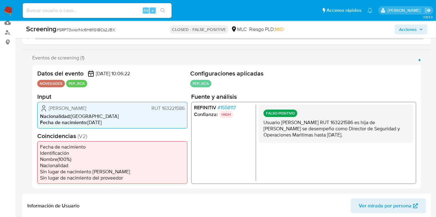
click at [336, 138] on p "Usuario Javiera Alejandra Valenzuela Estibill RUT 163221586 es hija de Ivan Gui…" at bounding box center [335, 128] width 145 height 19
click at [320, 128] on p "Usuario Javiera Alejandra Valenzuela Estibill RUT 163221586 es hija de Ivan Gui…" at bounding box center [335, 128] width 145 height 19
drag, startPoint x: 327, startPoint y: 119, endPoint x: 340, endPoint y: 146, distance: 30.4
click at [340, 143] on div "FALSO POSITIVO Usuario Javiera Alejandra Valenzuela Estibill RUT 163221586 es h…" at bounding box center [335, 124] width 155 height 38
click at [336, 133] on p "Usuario Javiera Alejandra Valenzuela Estibill RUT 163221586 es hija de Ivan Gui…" at bounding box center [335, 128] width 145 height 19
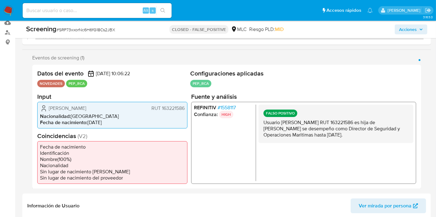
click at [107, 29] on span "# SRP73xxorNc6H6fG18Cs2JBX" at bounding box center [85, 30] width 59 height 6
copy span "SRP73xxorNc6H6fG18Cs2JBX"
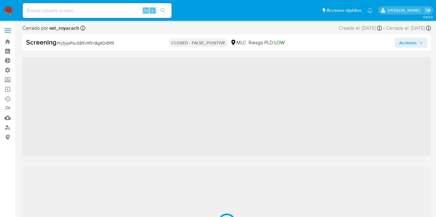
scroll to position [292, 0]
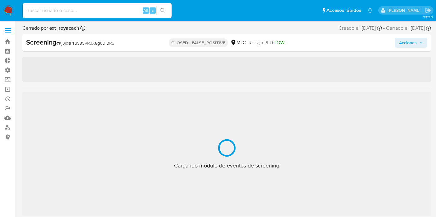
select select "10"
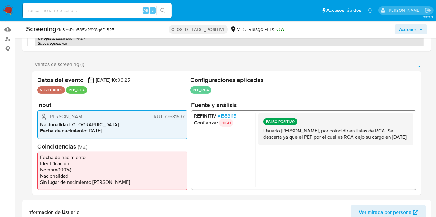
scroll to position [116, 0]
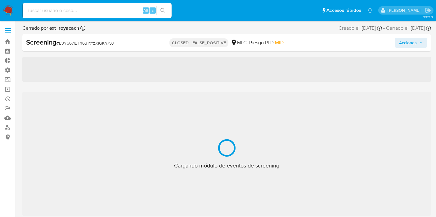
select select "10"
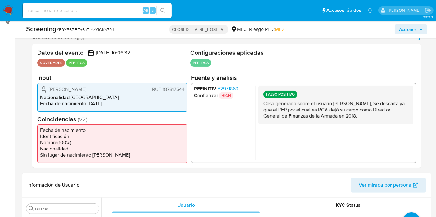
scroll to position [109, 0]
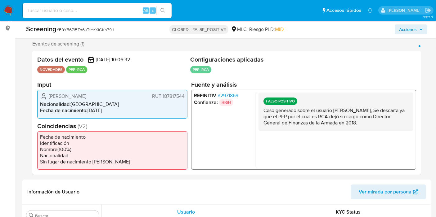
drag, startPoint x: 264, startPoint y: 111, endPoint x: 380, endPoint y: 124, distance: 116.5
click at [380, 124] on p "Caso generado sobre el usuario María José Vega Gutiérrez, Se descarta ya que el…" at bounding box center [335, 117] width 145 height 19
click at [378, 122] on p "Caso generado sobre el usuario María José Vega Gutiérrez, Se descarta ya que el…" at bounding box center [335, 117] width 145 height 19
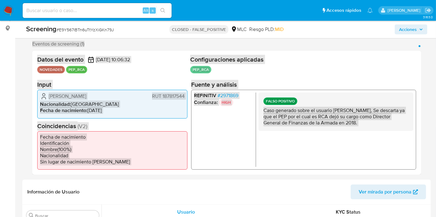
drag, startPoint x: 378, startPoint y: 123, endPoint x: 265, endPoint y: 110, distance: 113.7
click at [264, 111] on p "Caso generado sobre el usuario María José Vega Gutiérrez, Se descarta ya que el…" at bounding box center [335, 117] width 145 height 19
drag, startPoint x: 265, startPoint y: 109, endPoint x: 261, endPoint y: 119, distance: 11.2
click at [266, 109] on p "Caso generado sobre el usuario María José Vega Gutiérrez, Se descarta ya que el…" at bounding box center [335, 117] width 145 height 19
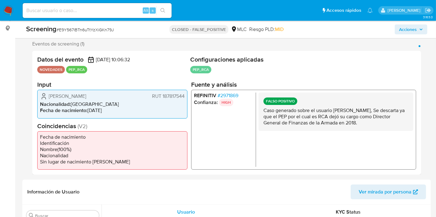
click at [266, 99] on p "FALSO POSITIVO" at bounding box center [280, 101] width 34 height 7
click at [266, 109] on p "Caso generado sobre el usuario María José Vega Gutiérrez, Se descarta ya que el…" at bounding box center [335, 117] width 145 height 19
drag, startPoint x: 264, startPoint y: 111, endPoint x: 379, endPoint y: 124, distance: 115.3
click at [379, 124] on p "Caso generado sobre el usuario María José Vega Gutiérrez, Se descarta ya que el…" at bounding box center [335, 117] width 145 height 19
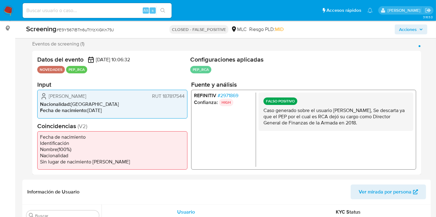
drag, startPoint x: 379, startPoint y: 122, endPoint x: 262, endPoint y: 111, distance: 117.1
click at [260, 114] on div "FALSO POSITIVO Caso generado sobre el usuario María José Vega Gutiérrez, Se des…" at bounding box center [335, 112] width 155 height 38
click at [262, 111] on div "FALSO POSITIVO Caso generado sobre el usuario María José Vega Gutiérrez, Se des…" at bounding box center [335, 112] width 155 height 38
drag, startPoint x: 265, startPoint y: 110, endPoint x: 380, endPoint y: 118, distance: 115.7
click at [380, 118] on p "Caso generado sobre el usuario María José Vega Gutiérrez, Se descarta ya que el…" at bounding box center [335, 117] width 145 height 19
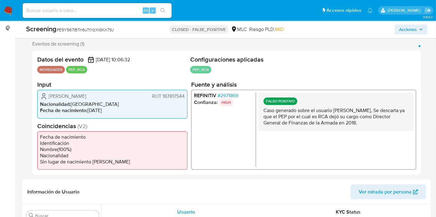
drag, startPoint x: 383, startPoint y: 117, endPoint x: 382, endPoint y: 123, distance: 6.3
click at [383, 118] on p "Caso generado sobre el usuario María José Vega Gutiérrez, Se descarta ya que el…" at bounding box center [335, 117] width 145 height 19
drag, startPoint x: 381, startPoint y: 123, endPoint x: 260, endPoint y: 111, distance: 121.3
click at [260, 111] on div "FALSO POSITIVO Caso generado sobre el usuario María José Vega Gutiérrez, Se des…" at bounding box center [335, 112] width 155 height 38
click at [263, 111] on p "Caso generado sobre el usuario María José Vega Gutiérrez, Se descarta ya que el…" at bounding box center [335, 117] width 145 height 19
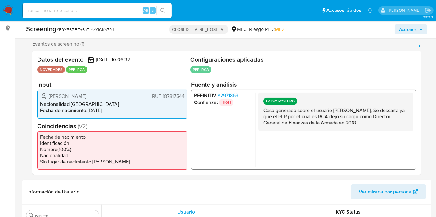
drag, startPoint x: 265, startPoint y: 110, endPoint x: 411, endPoint y: 123, distance: 146.7
click at [411, 123] on div "FALSO POSITIVO Caso generado sobre el usuario María José Vega Gutiérrez, Se des…" at bounding box center [335, 112] width 155 height 38
click at [383, 123] on p "Caso generado sobre el usuario María José Vega Gutiérrez, Se descarta ya que el…" at bounding box center [335, 117] width 145 height 19
drag, startPoint x: 346, startPoint y: 113, endPoint x: 441, endPoint y: 123, distance: 95.8
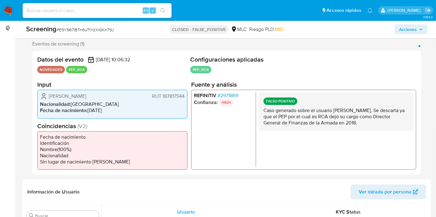
click at [410, 132] on div "FALSO POSITIVO Caso generado sobre el usuario María José Vega Gutiérrez, Se des…" at bounding box center [335, 130] width 155 height 74
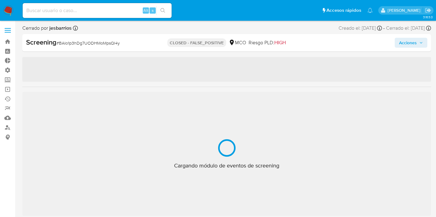
select select "10"
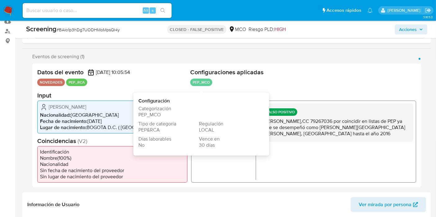
scroll to position [103, 0]
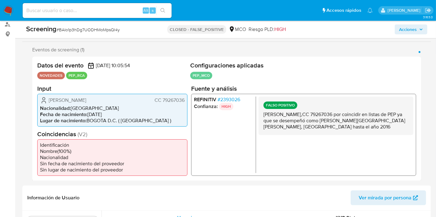
click at [97, 29] on span "# BAIo1p3hDg7UODHMoMpsQI4y" at bounding box center [87, 30] width 63 height 6
copy span "BAIo1p3hDg7UODHMoMpsQI4y"
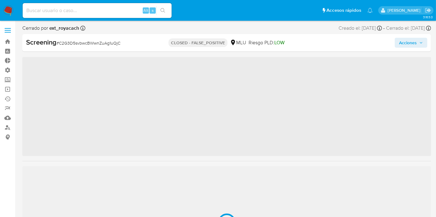
scroll to position [307, 0]
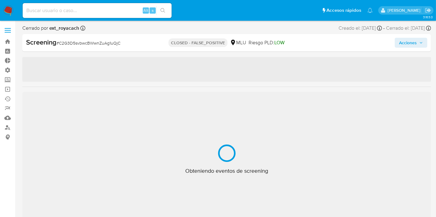
select select "10"
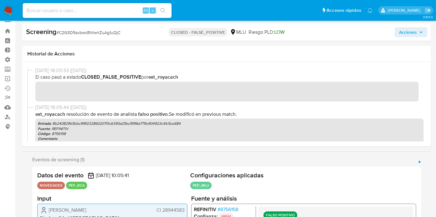
scroll to position [0, 0]
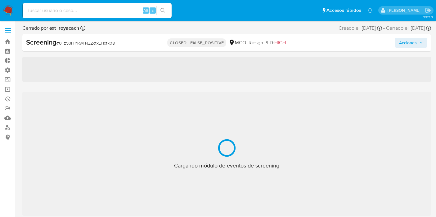
select select "10"
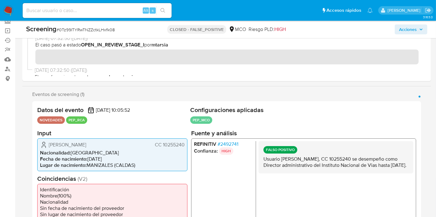
scroll to position [69, 0]
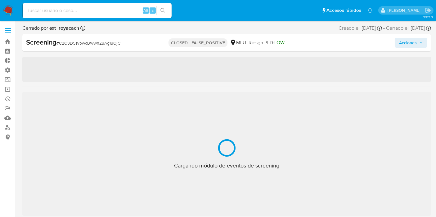
scroll to position [307, 0]
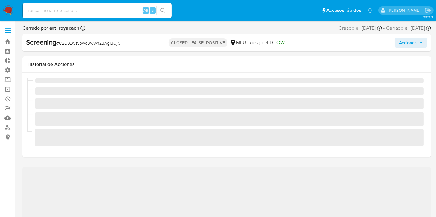
select select "10"
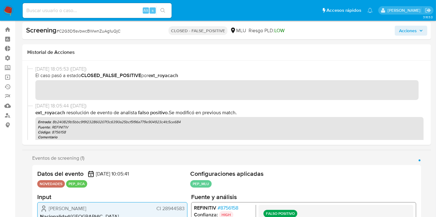
scroll to position [69, 0]
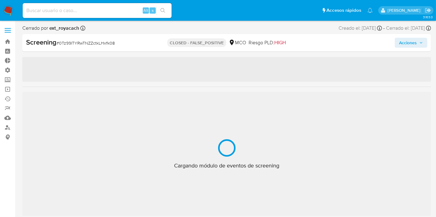
scroll to position [292, 0]
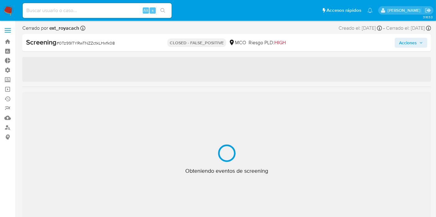
select select "10"
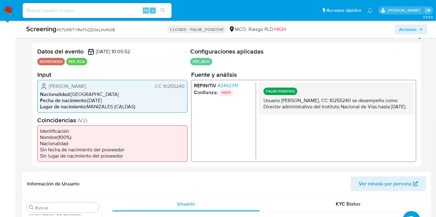
scroll to position [138, 0]
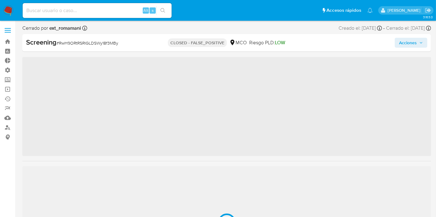
scroll to position [292, 0]
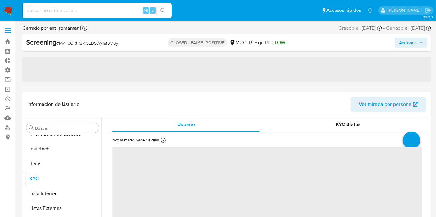
select select "10"
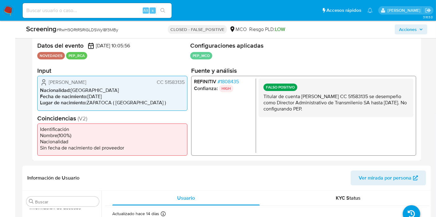
scroll to position [122, 0]
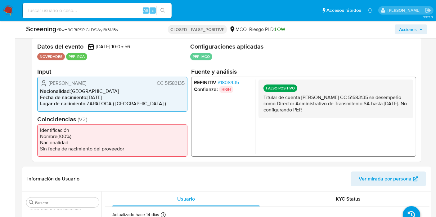
drag, startPoint x: 270, startPoint y: 98, endPoint x: 367, endPoint y: 111, distance: 97.9
click at [370, 113] on div "FALSO POSITIVO Titular de cuenta Carmen Alicia Rueda Rueda CC 51583135 se desem…" at bounding box center [335, 99] width 155 height 38
click at [366, 110] on p "Titular de cuenta Carmen Alicia Rueda Rueda CC 51583135 se desempeño como Direc…" at bounding box center [335, 104] width 145 height 19
click at [363, 110] on p "Titular de cuenta Carmen Alicia Rueda Rueda CC 51583135 se desempeño como Direc…" at bounding box center [335, 104] width 145 height 19
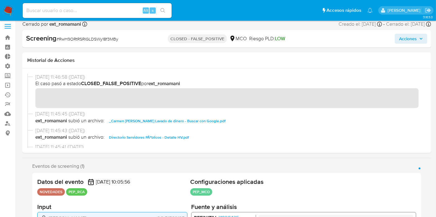
scroll to position [0, 0]
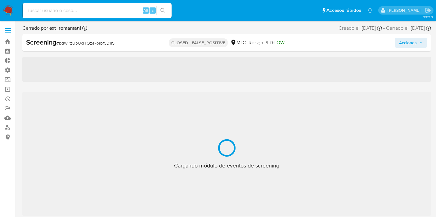
scroll to position [292, 0]
select select "10"
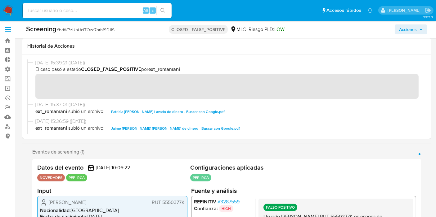
scroll to position [0, 0]
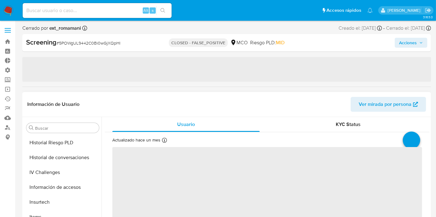
scroll to position [292, 0]
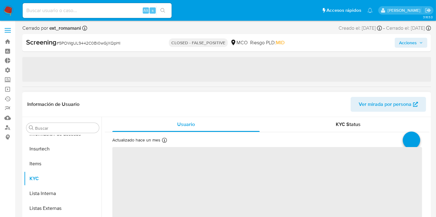
select select "10"
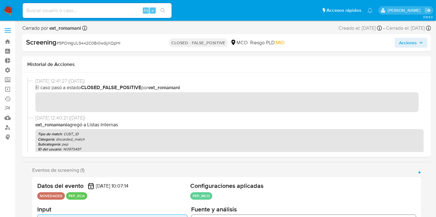
scroll to position [138, 0]
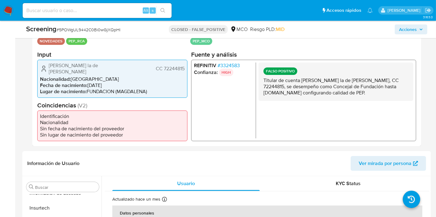
drag, startPoint x: 300, startPoint y: 82, endPoint x: 333, endPoint y: 99, distance: 36.9
click at [333, 99] on div "FALSO POSITIVO Titular de cuenta [PERSON_NAME] la de [PERSON_NAME], CC 72244815…" at bounding box center [335, 81] width 155 height 38
click at [337, 90] on p "Titular de cuenta [PERSON_NAME] la de [PERSON_NAME], CC 72244815, se desempeño …" at bounding box center [335, 86] width 145 height 19
drag, startPoint x: 344, startPoint y: 92, endPoint x: 348, endPoint y: 99, distance: 8.0
click at [348, 99] on div "FALSO POSITIVO Titular de cuenta [PERSON_NAME] la de [PERSON_NAME], CC 72244815…" at bounding box center [335, 81] width 155 height 38
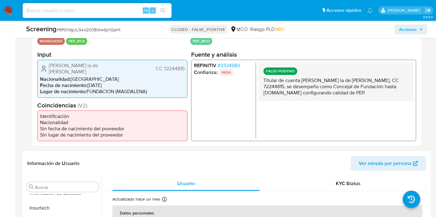
click at [346, 96] on p "Titular de cuenta Miguel Dario la de Cruz Palma, CC 72244815, se desempeño como…" at bounding box center [335, 86] width 145 height 19
drag, startPoint x: 324, startPoint y: 84, endPoint x: 327, endPoint y: 87, distance: 4.6
click at [327, 87] on p "Titular de cuenta Miguel Dario la de Cruz Palma, CC 72244815, se desempeño como…" at bounding box center [335, 86] width 145 height 19
click at [331, 89] on p "Titular de cuenta Miguel Dario la de Cruz Palma, CC 72244815, se desempeño como…" at bounding box center [335, 86] width 145 height 19
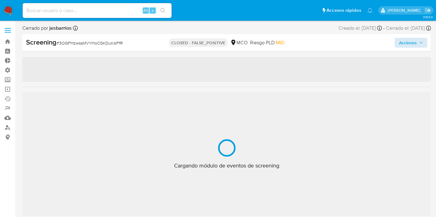
scroll to position [292, 0]
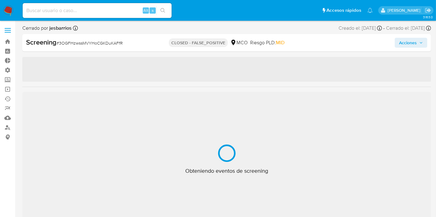
select select "10"
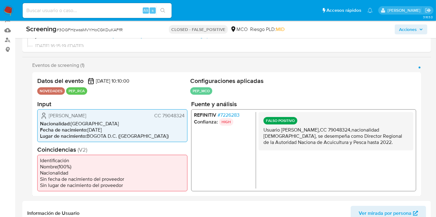
scroll to position [109, 0]
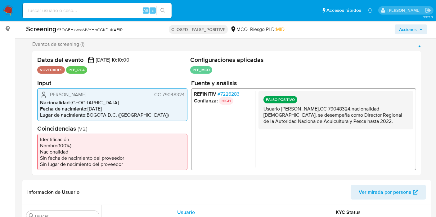
drag, startPoint x: 284, startPoint y: 118, endPoint x: 294, endPoint y: 131, distance: 16.1
click at [294, 129] on div "FALSO POSITIVO Usuario Carlos Augusto Borda Rodriguez,CC 79048324,nacionalidad …" at bounding box center [335, 110] width 155 height 38
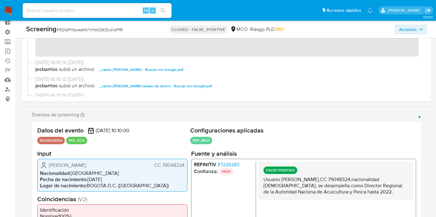
scroll to position [0, 0]
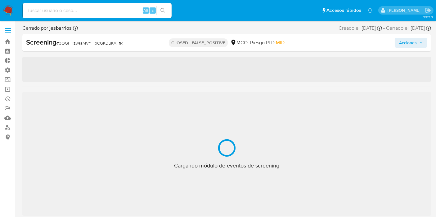
scroll to position [292, 0]
select select "10"
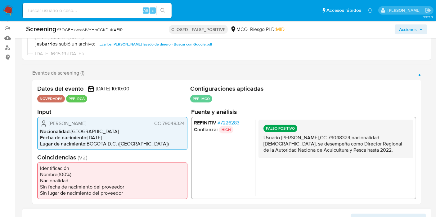
scroll to position [138, 0]
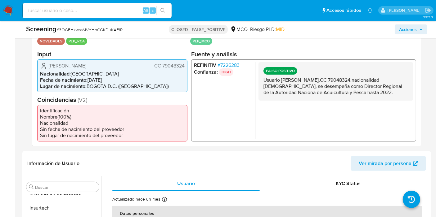
drag, startPoint x: 300, startPoint y: 81, endPoint x: 349, endPoint y: 109, distance: 55.9
click at [349, 109] on div "FALSO POSITIVO Usuario [PERSON_NAME],CC 79048324,nacionalidad [DEMOGRAPHIC_DATA…" at bounding box center [335, 100] width 155 height 77
click at [345, 96] on p "Usuario [PERSON_NAME],CC 79048324,nacionalidad [DEMOGRAPHIC_DATA], se desempeña…" at bounding box center [335, 86] width 145 height 19
drag, startPoint x: 286, startPoint y: 81, endPoint x: 323, endPoint y: 98, distance: 40.1
click at [320, 108] on div "FALSO POSITIVO Usuario [PERSON_NAME],CC 79048324,nacionalidad [DEMOGRAPHIC_DATA…" at bounding box center [335, 100] width 155 height 77
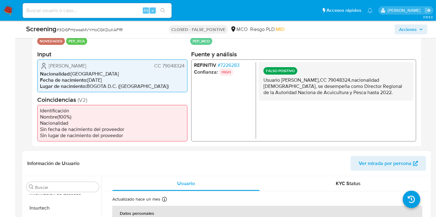
click at [323, 96] on p "Usuario [PERSON_NAME],CC 79048324,nacionalidad [DEMOGRAPHIC_DATA], se desempeña…" at bounding box center [335, 86] width 145 height 19
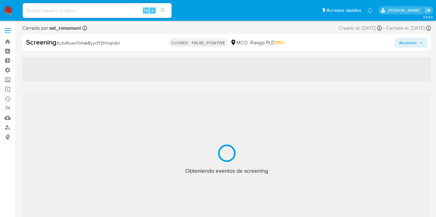
scroll to position [292, 0]
select select "10"
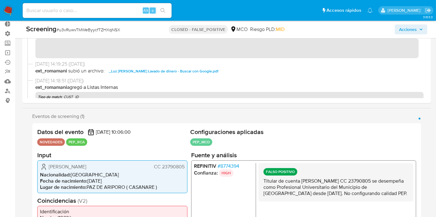
scroll to position [69, 0]
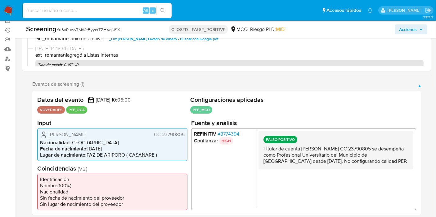
drag, startPoint x: 289, startPoint y: 149, endPoint x: 414, endPoint y: 160, distance: 125.3
click at [414, 160] on div "REFINITIV # 8774394 Confianza: HIGH FALSO POSITIVO Titular de cuenta Luz Edilia…" at bounding box center [303, 169] width 225 height 82
click at [390, 156] on p "Titular de cuenta [PERSON_NAME] CC 23790805 se desempeña como Profesional Unive…" at bounding box center [335, 155] width 145 height 19
drag, startPoint x: 306, startPoint y: 146, endPoint x: 401, endPoint y: 151, distance: 95.4
click at [405, 149] on p "Titular de cuenta [PERSON_NAME] CC 23790805 se desempeña como Profesional Unive…" at bounding box center [335, 155] width 145 height 19
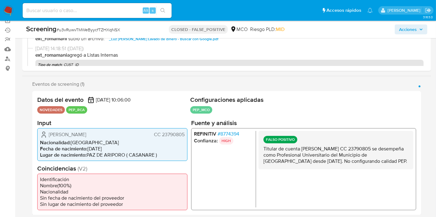
click at [385, 155] on p "Titular de cuenta [PERSON_NAME] CC 23790805 se desempeña como Profesional Unive…" at bounding box center [335, 155] width 145 height 19
drag, startPoint x: 332, startPoint y: 155, endPoint x: 395, endPoint y: 158, distance: 63.1
click at [395, 158] on p "Titular de cuenta [PERSON_NAME] CC 23790805 se desempeña como Profesional Unive…" at bounding box center [335, 155] width 145 height 19
click at [395, 158] on p "Titular de cuenta Luz Edilia Parada Vega CC 23790805 se desempeña como Profesio…" at bounding box center [335, 155] width 145 height 19
click at [350, 160] on p "Titular de cuenta Luz Edilia Parada Vega CC 23790805 se desempeña como Profesio…" at bounding box center [335, 155] width 145 height 19
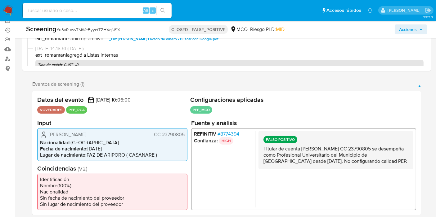
drag, startPoint x: 337, startPoint y: 159, endPoint x: 395, endPoint y: 158, distance: 58.0
click at [395, 158] on p "Titular de cuenta Luz Edilia Parada Vega CC 23790805 se desempeña como Profesio…" at bounding box center [335, 155] width 145 height 19
click at [377, 157] on p "Titular de cuenta Luz Edilia Parada Vega CC 23790805 se desempeña como Profesio…" at bounding box center [335, 155] width 145 height 19
drag, startPoint x: 342, startPoint y: 155, endPoint x: 400, endPoint y: 155, distance: 58.0
click at [408, 154] on p "Titular de cuenta Luz Edilia Parada Vega CC 23790805 se desempeña como Profesio…" at bounding box center [335, 155] width 145 height 19
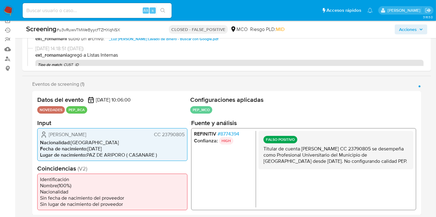
click at [397, 156] on p "Titular de cuenta Luz Edilia Parada Vega CC 23790805 se desempeña como Profesio…" at bounding box center [335, 155] width 145 height 19
drag, startPoint x: 347, startPoint y: 156, endPoint x: 394, endPoint y: 162, distance: 47.8
click at [394, 167] on div "FALSO POSITIVO Titular de cuenta Luz Edilia Parada Vega CC 23790805 se desempeñ…" at bounding box center [335, 150] width 155 height 38
click at [394, 161] on p "Titular de cuenta Luz Edilia Parada Vega CC 23790805 se desempeña como Profesio…" at bounding box center [335, 155] width 145 height 19
click at [111, 29] on span "# u3vRuwvTMWeByycfTZHXqNSX" at bounding box center [88, 30] width 64 height 6
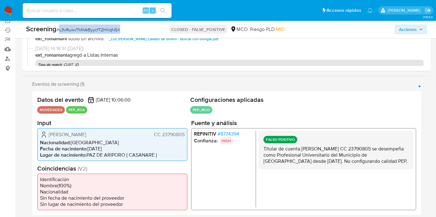
click at [111, 29] on span "# u3vRuwvTMWeByycfTZHXqNSX" at bounding box center [88, 30] width 64 height 6
copy span "u3vRuwvTMWeByycfTZHXqNSX"
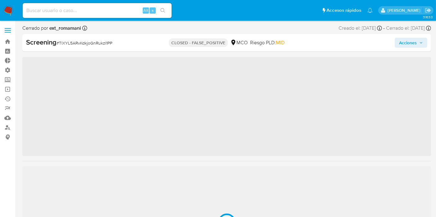
scroll to position [292, 0]
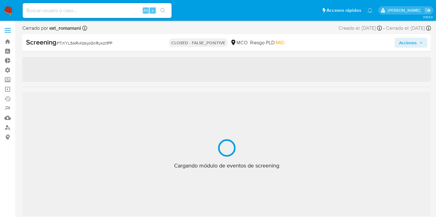
select select "10"
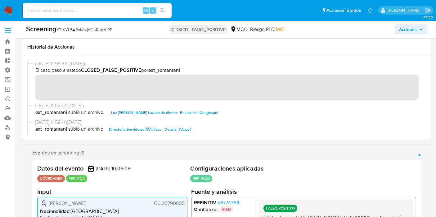
scroll to position [103, 0]
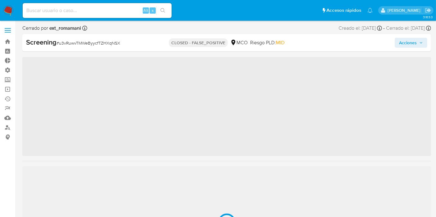
scroll to position [292, 0]
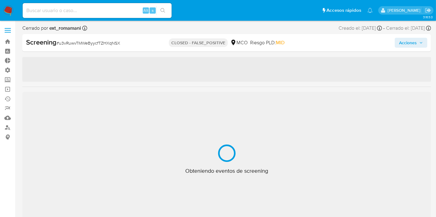
select select "10"
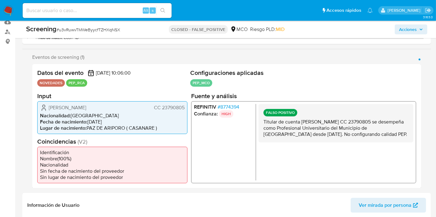
scroll to position [103, 0]
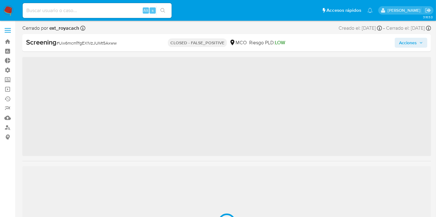
scroll to position [292, 0]
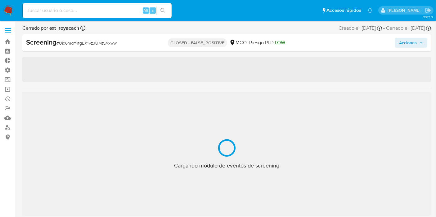
select select "10"
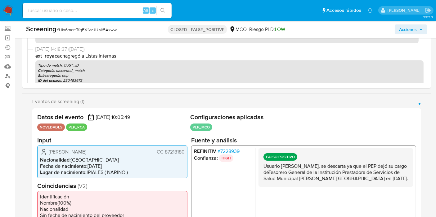
scroll to position [103, 0]
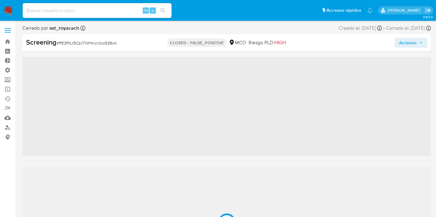
scroll to position [292, 0]
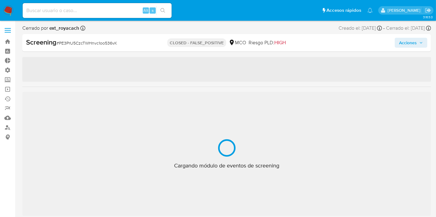
select select "10"
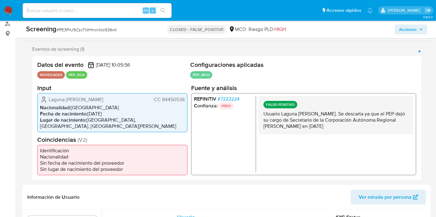
scroll to position [114, 0]
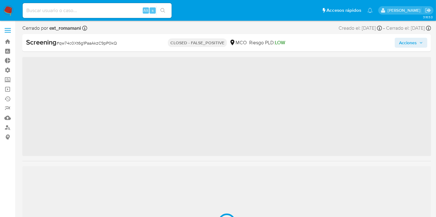
scroll to position [292, 0]
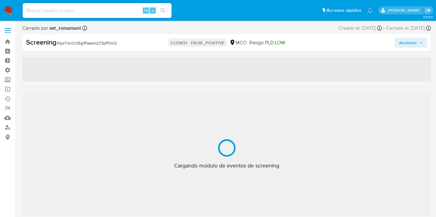
select select "10"
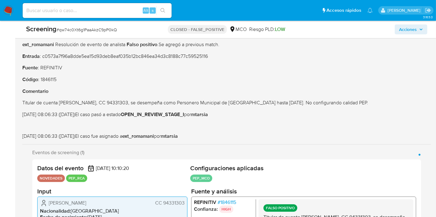
scroll to position [148, 0]
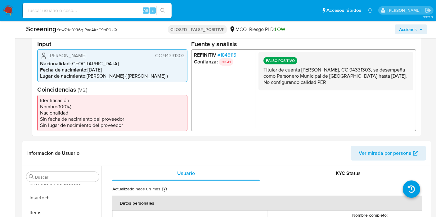
drag, startPoint x: 350, startPoint y: 67, endPoint x: 357, endPoint y: 84, distance: 18.6
click at [357, 84] on p "Titular de cuenta [PERSON_NAME], CC 94331303, se desempeña como Personero Munic…" at bounding box center [335, 76] width 145 height 19
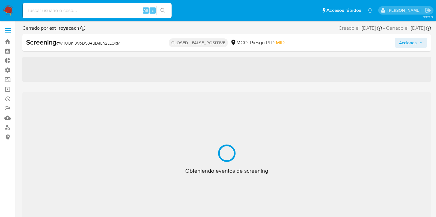
select select "10"
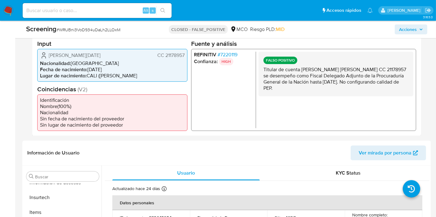
scroll to position [138, 0]
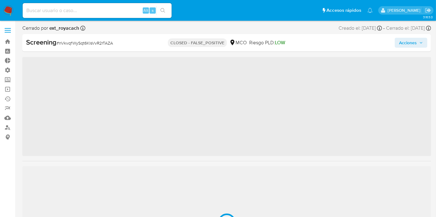
scroll to position [292, 0]
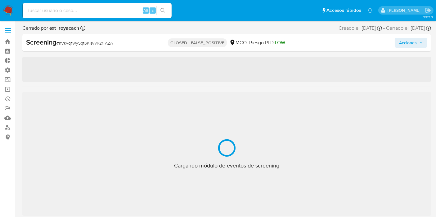
select select "10"
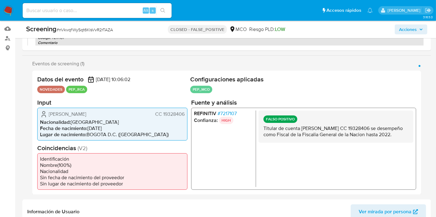
scroll to position [103, 0]
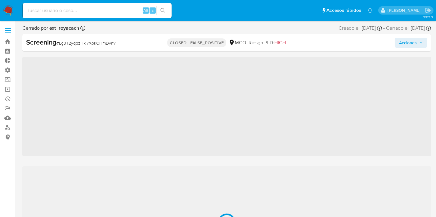
scroll to position [292, 0]
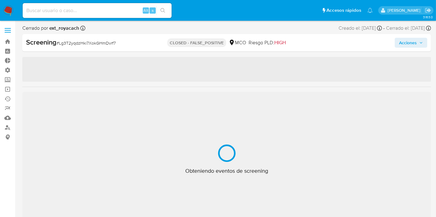
select select "10"
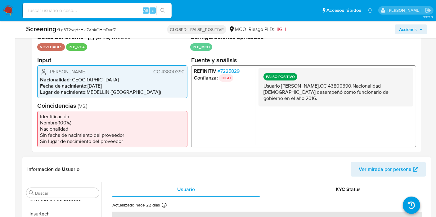
scroll to position [103, 0]
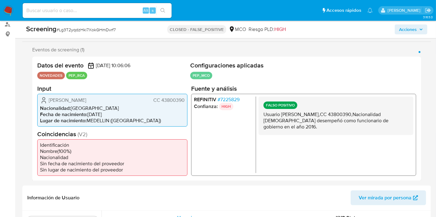
drag, startPoint x: 305, startPoint y: 115, endPoint x: 366, endPoint y: 124, distance: 61.5
click at [366, 124] on p "Usuario [PERSON_NAME],CC 43800390,Nacionalidad [DEMOGRAPHIC_DATA] desempeñó com…" at bounding box center [335, 120] width 145 height 19
click at [365, 124] on p "Usuario Yolanda Patricia Gomez Rodriguez,CC 43800390,Nacionalidad Colombiana.Se…" at bounding box center [335, 120] width 145 height 19
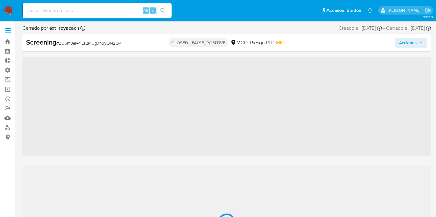
scroll to position [292, 0]
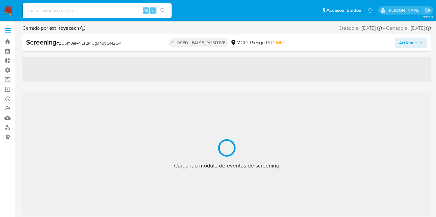
select select "10"
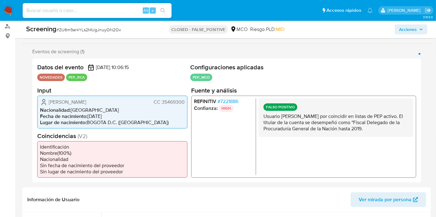
scroll to position [113, 0]
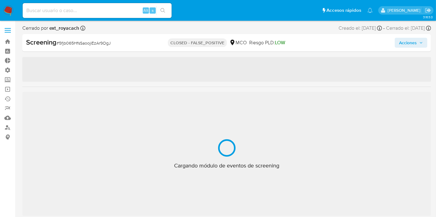
scroll to position [292, 0]
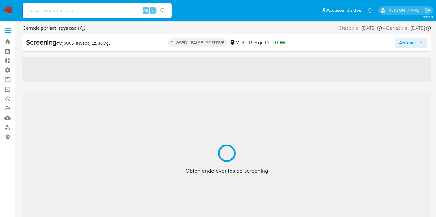
select select "10"
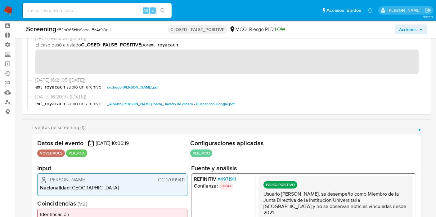
scroll to position [0, 0]
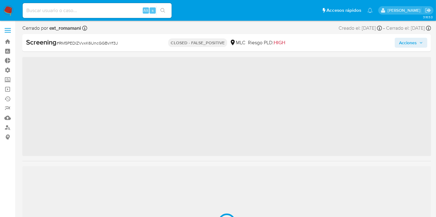
scroll to position [292, 0]
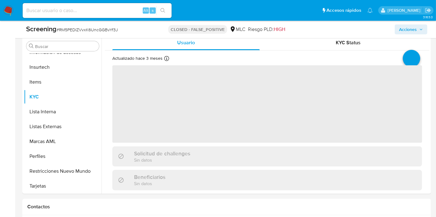
select select "10"
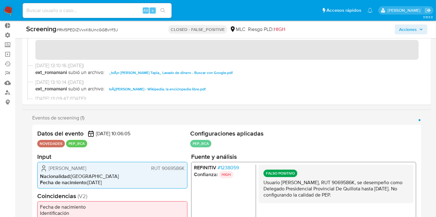
scroll to position [100, 0]
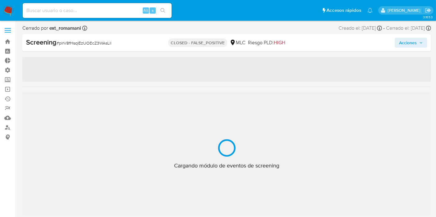
select select "10"
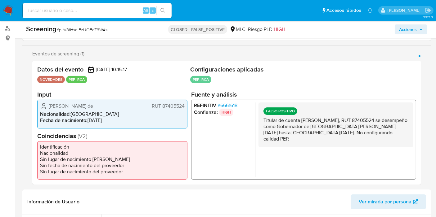
scroll to position [101, 0]
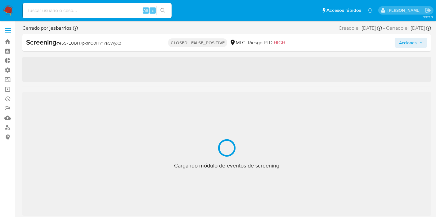
scroll to position [292, 0]
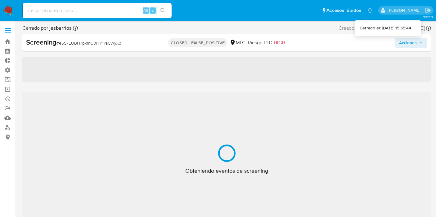
select select "10"
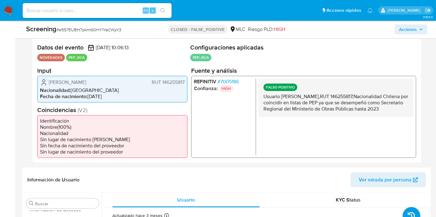
scroll to position [125, 0]
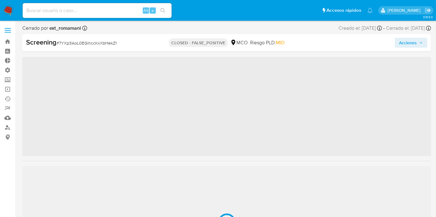
scroll to position [292, 0]
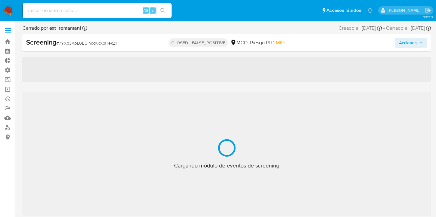
select select "10"
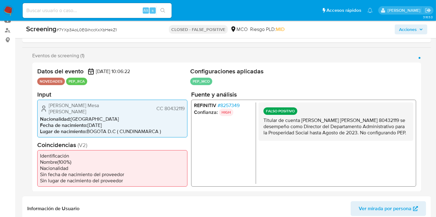
scroll to position [115, 0]
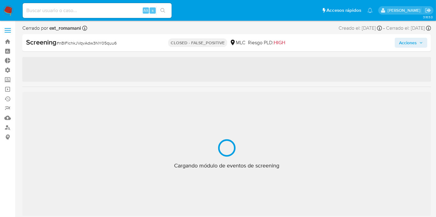
scroll to position [292, 0]
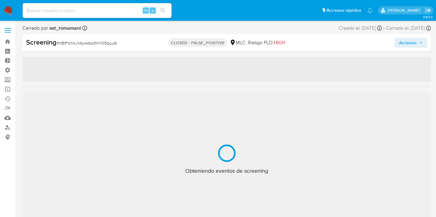
select select "10"
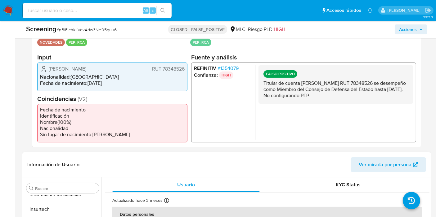
scroll to position [138, 0]
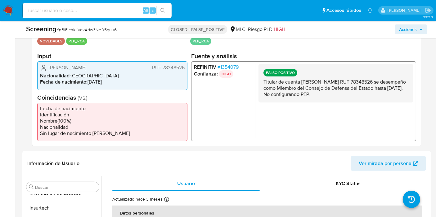
drag, startPoint x: 310, startPoint y: 81, endPoint x: 363, endPoint y: 96, distance: 55.2
click at [363, 96] on p "Titular de cuenta Juan Antonio Peribonio Poduje RUT 78348526 se desempeño como …" at bounding box center [335, 88] width 145 height 19
click at [361, 97] on div "FALSO POSITIVO Titular de cuenta Juan Antonio Peribonio Poduje RUT 78348526 se …" at bounding box center [335, 83] width 155 height 38
click at [359, 94] on p "Titular de cuenta Juan Antonio Peribonio Poduje RUT 78348526 se desempeño como …" at bounding box center [335, 88] width 145 height 19
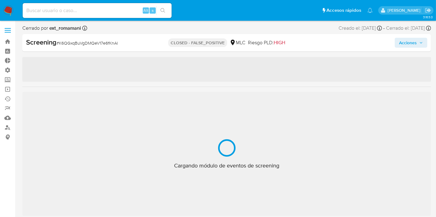
scroll to position [292, 0]
select select "10"
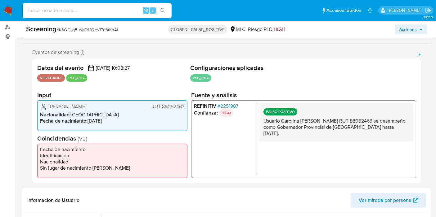
scroll to position [102, 0]
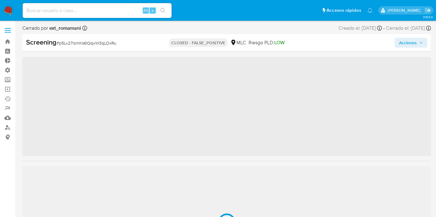
scroll to position [292, 0]
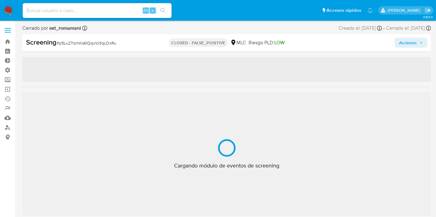
select select "10"
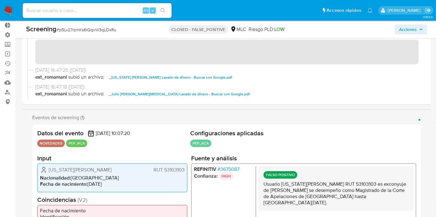
scroll to position [1, 0]
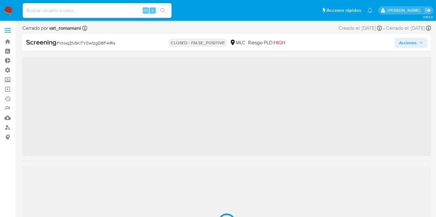
scroll to position [292, 0]
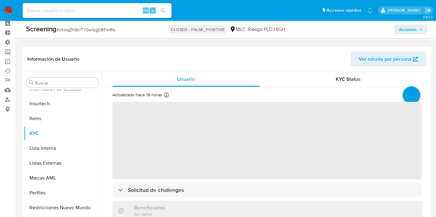
select select "10"
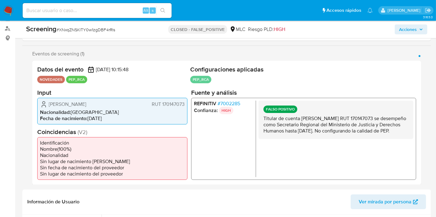
scroll to position [101, 0]
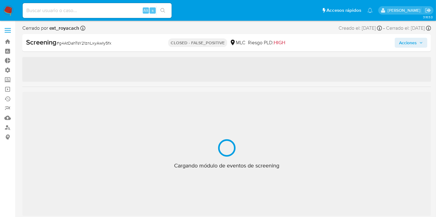
scroll to position [292, 0]
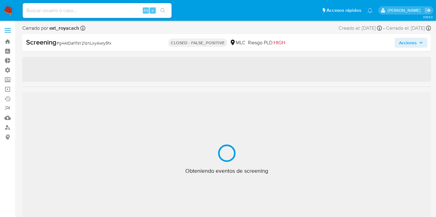
select select "10"
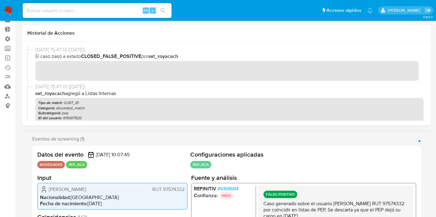
scroll to position [0, 0]
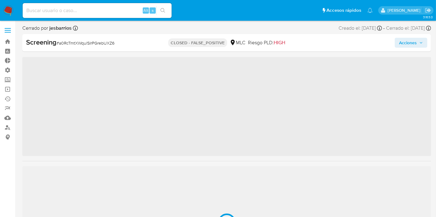
scroll to position [292, 0]
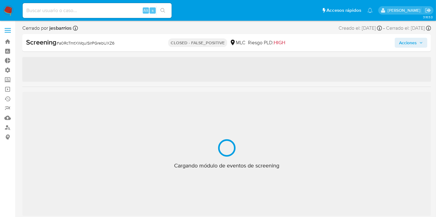
select select "10"
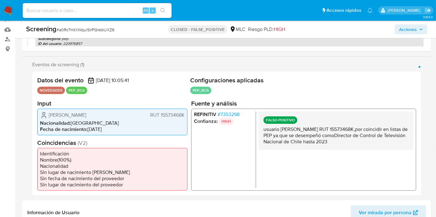
scroll to position [91, 0]
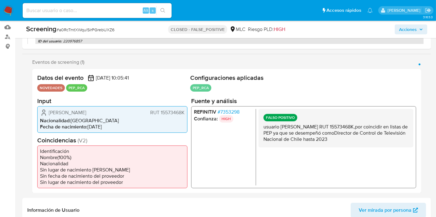
drag, startPoint x: 329, startPoint y: 125, endPoint x: 383, endPoint y: 145, distance: 57.3
click at [384, 145] on div "FALSO POSITIVO usuario Sebastián Alejandro Koch Koch RUT 15573468K,por coincidi…" at bounding box center [335, 128] width 155 height 38
click at [383, 145] on div "FALSO POSITIVO usuario Sebastián Alejandro Koch Koch RUT 15573468K,por coincidi…" at bounding box center [335, 128] width 155 height 38
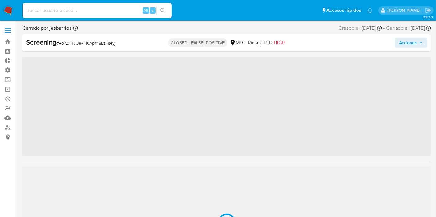
scroll to position [292, 0]
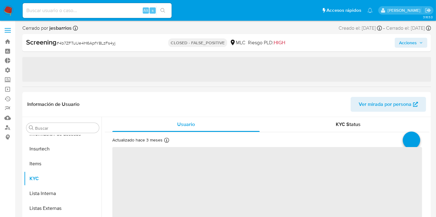
select select "10"
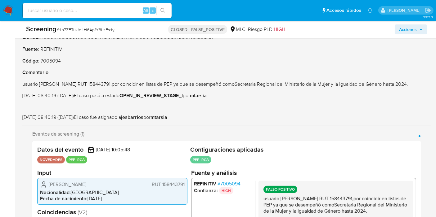
scroll to position [146, 0]
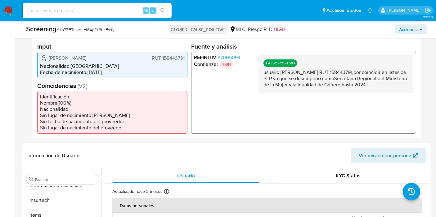
drag, startPoint x: 310, startPoint y: 77, endPoint x: 315, endPoint y: 85, distance: 9.9
click at [315, 85] on p "usuario Andrea Viviana Méndez Valenzuela RUT 158443791,por coincidir en listas …" at bounding box center [335, 78] width 145 height 19
click at [318, 88] on p "usuario Andrea Viviana Méndez Valenzuela RUT 158443791,por coincidir en listas …" at bounding box center [335, 78] width 145 height 19
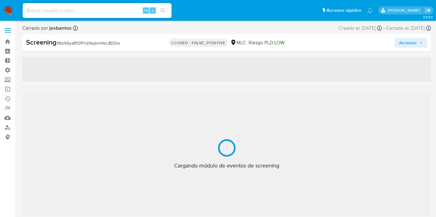
scroll to position [292, 0]
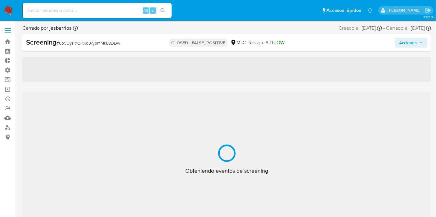
select select "10"
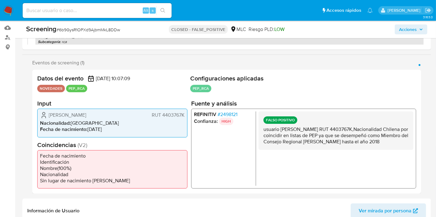
scroll to position [101, 0]
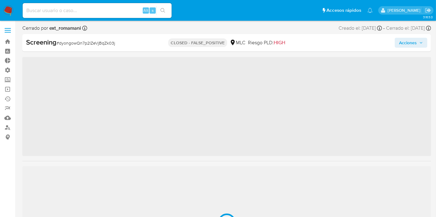
scroll to position [292, 0]
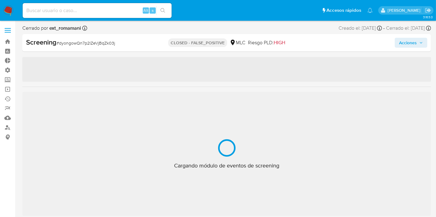
select select "10"
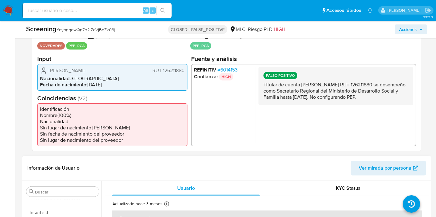
scroll to position [138, 0]
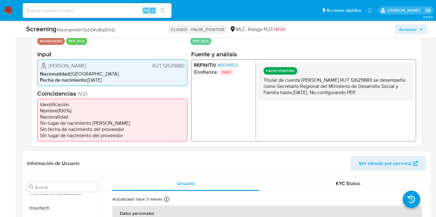
drag, startPoint x: 355, startPoint y: 83, endPoint x: 363, endPoint y: 99, distance: 18.2
click at [363, 96] on p "Titular de cuenta Patricia Carolina Hidalgo Jeldes RUT 126211880 se desempeño c…" at bounding box center [335, 86] width 145 height 19
click at [363, 92] on p "Titular de cuenta Patricia Carolina Hidalgo Jeldes RUT 126211880 se desempeño c…" at bounding box center [335, 86] width 145 height 19
drag, startPoint x: 313, startPoint y: 89, endPoint x: 316, endPoint y: 100, distance: 11.7
click at [316, 96] on p "Titular de cuenta Patricia Carolina Hidalgo Jeldes RUT 126211880 se desempeño c…" at bounding box center [335, 86] width 145 height 19
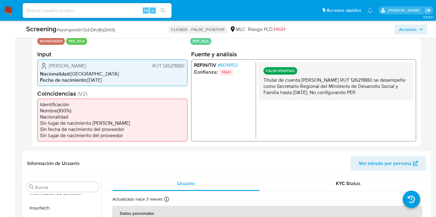
click at [316, 96] on p "Titular de cuenta Patricia Carolina Hidalgo Jeldes RUT 126211880 se desempeño c…" at bounding box center [335, 86] width 145 height 19
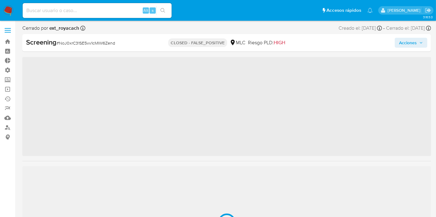
scroll to position [292, 0]
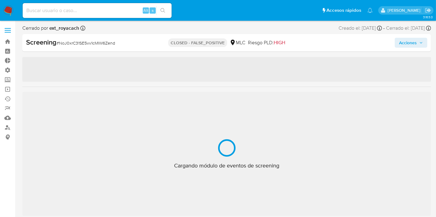
select select "10"
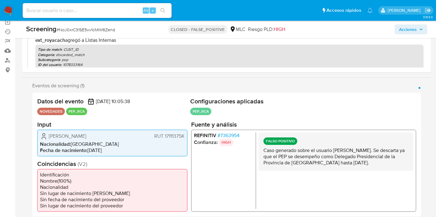
scroll to position [106, 0]
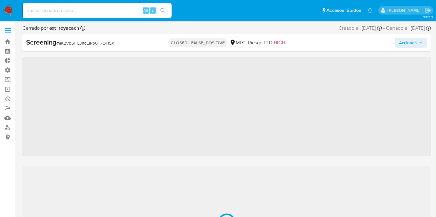
scroll to position [292, 0]
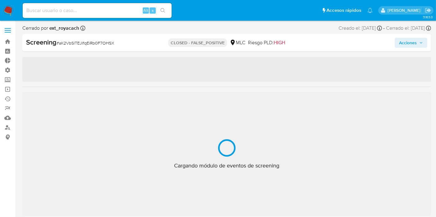
select select "10"
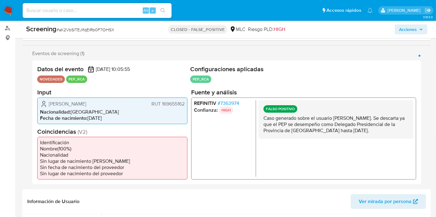
scroll to position [101, 0]
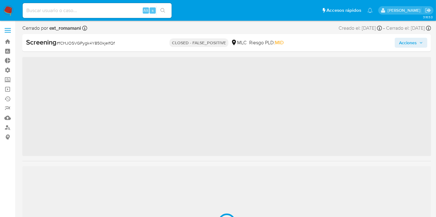
scroll to position [292, 0]
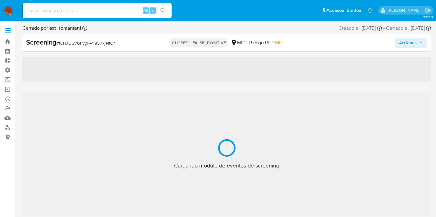
select select "10"
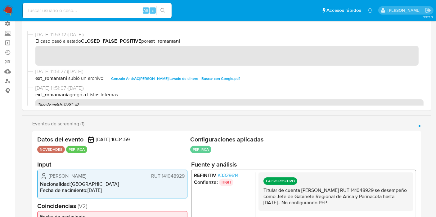
scroll to position [69, 0]
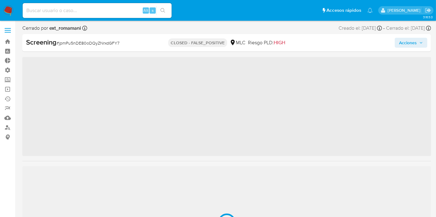
scroll to position [292, 0]
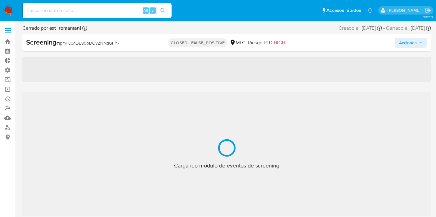
select select "10"
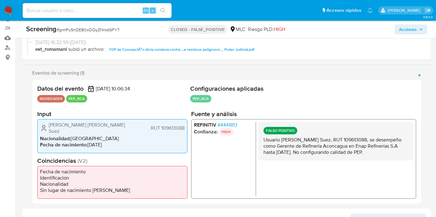
scroll to position [103, 0]
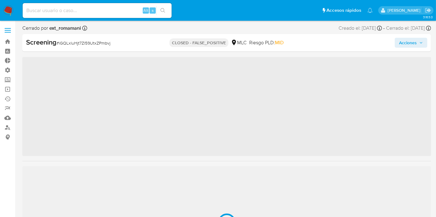
scroll to position [292, 0]
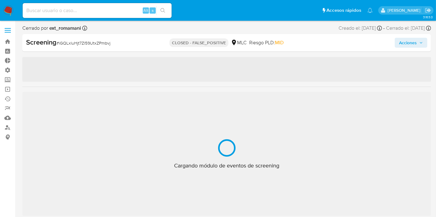
select select "10"
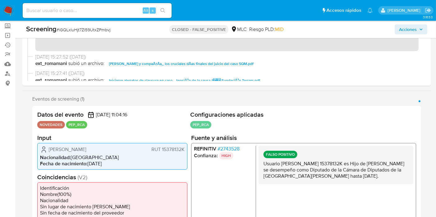
scroll to position [69, 0]
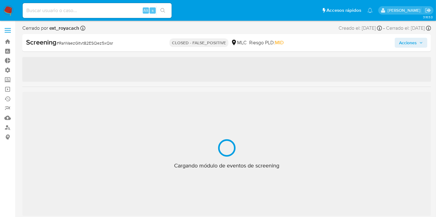
scroll to position [292, 0]
select select "10"
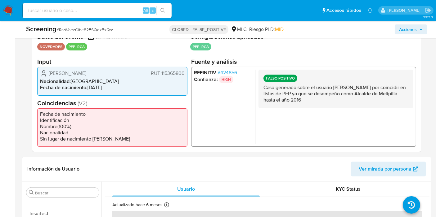
scroll to position [138, 0]
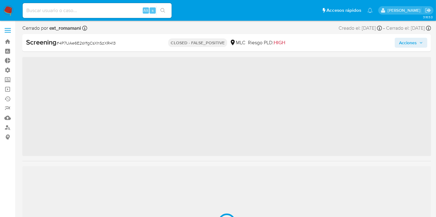
scroll to position [292, 0]
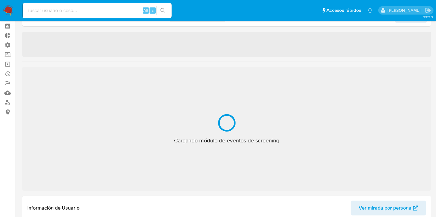
select select "10"
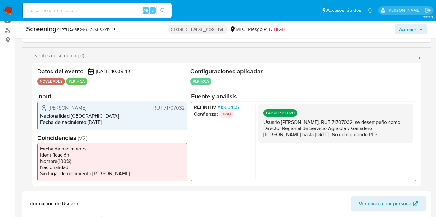
scroll to position [129, 0]
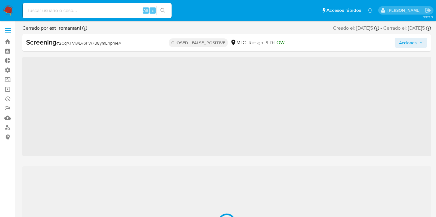
scroll to position [292, 0]
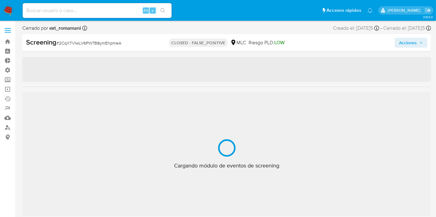
select select "10"
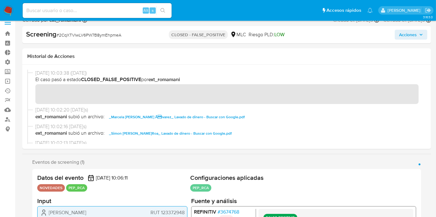
scroll to position [0, 0]
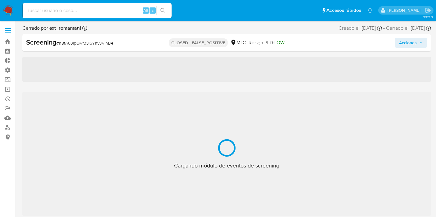
scroll to position [292, 0]
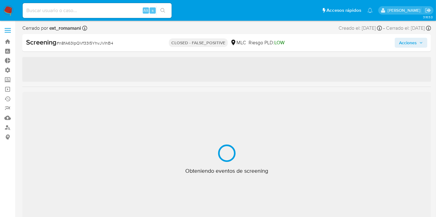
select select "10"
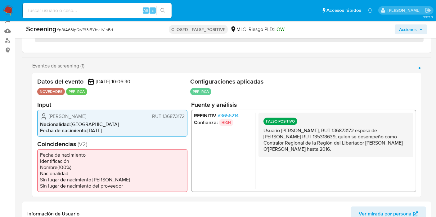
scroll to position [103, 0]
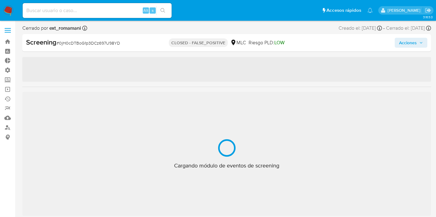
select select "10"
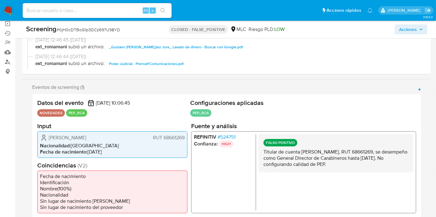
scroll to position [103, 0]
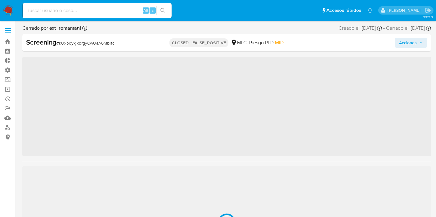
scroll to position [292, 0]
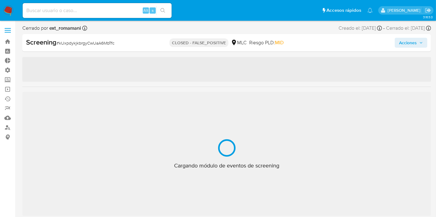
select select "10"
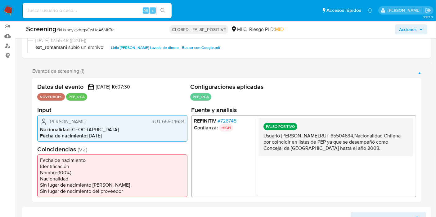
scroll to position [103, 0]
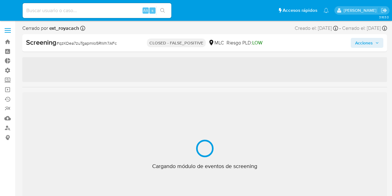
select select "10"
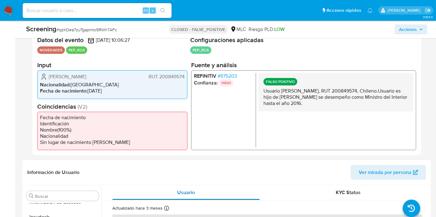
scroll to position [138, 0]
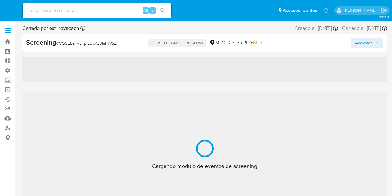
select select "10"
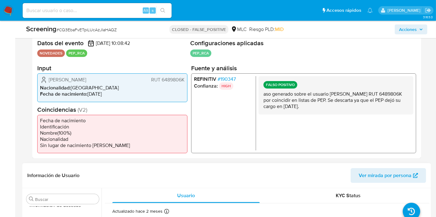
scroll to position [138, 0]
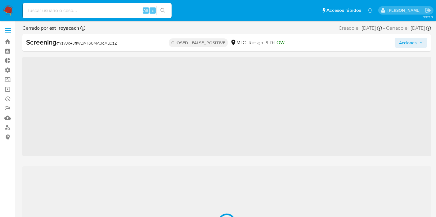
scroll to position [292, 0]
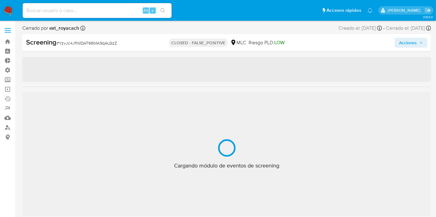
select select "10"
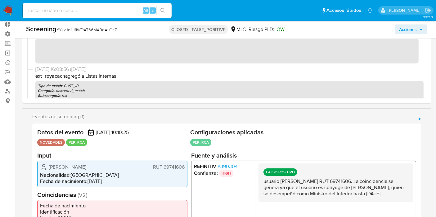
scroll to position [138, 0]
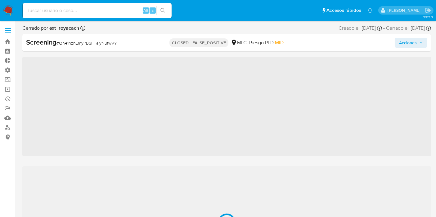
scroll to position [292, 0]
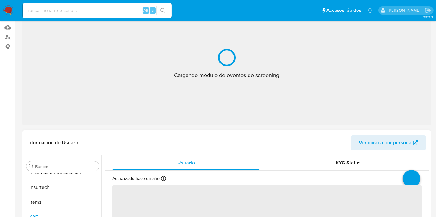
select select "10"
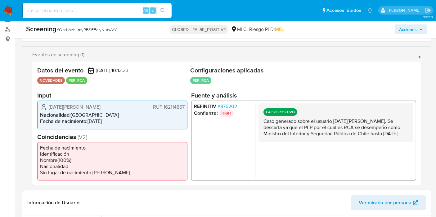
scroll to position [69, 0]
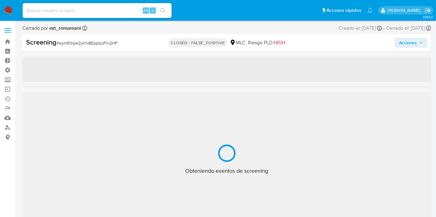
select select "10"
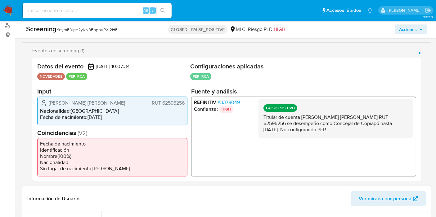
scroll to position [138, 0]
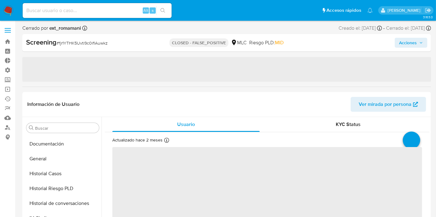
select select "10"
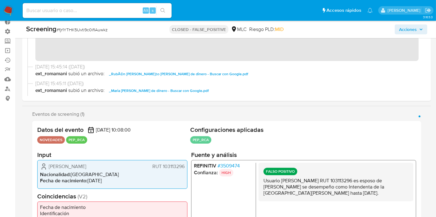
scroll to position [103, 0]
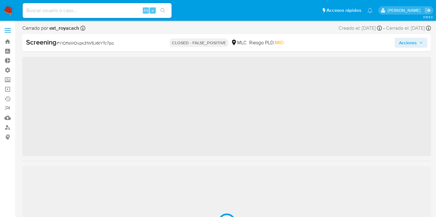
scroll to position [292, 0]
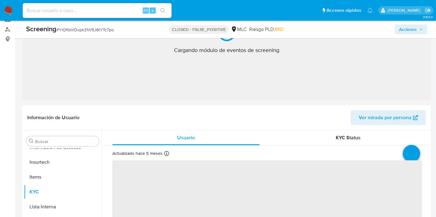
select select "10"
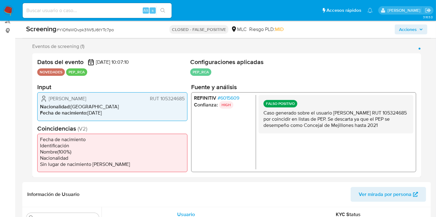
scroll to position [105, 0]
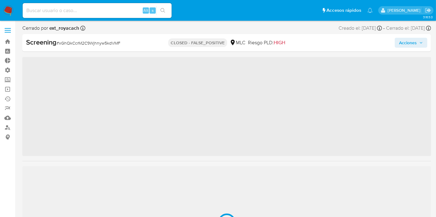
scroll to position [292, 0]
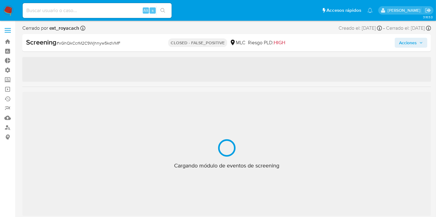
select select "10"
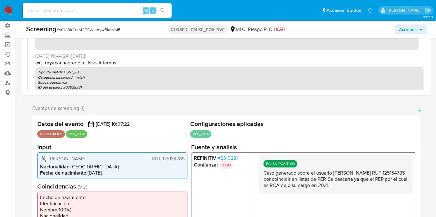
scroll to position [138, 0]
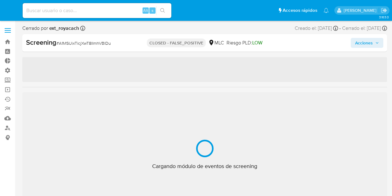
select select "10"
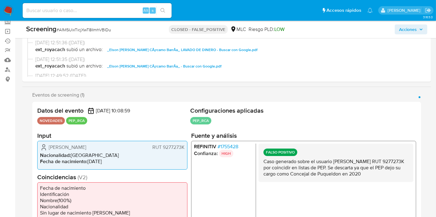
scroll to position [69, 0]
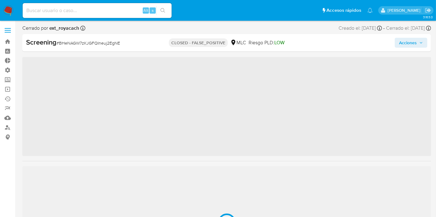
scroll to position [292, 0]
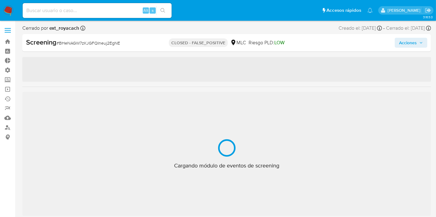
select select "10"
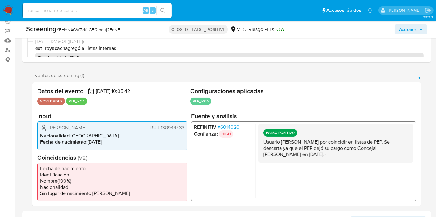
scroll to position [140, 0]
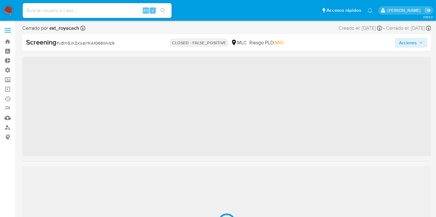
scroll to position [292, 0]
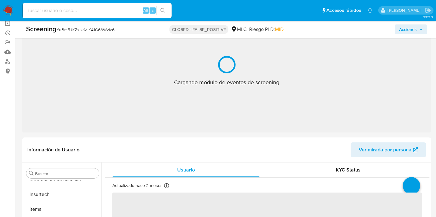
select select "10"
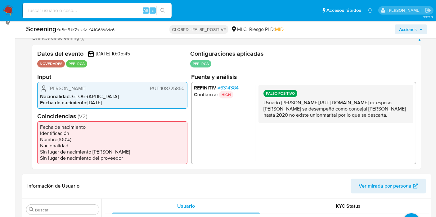
scroll to position [116, 0]
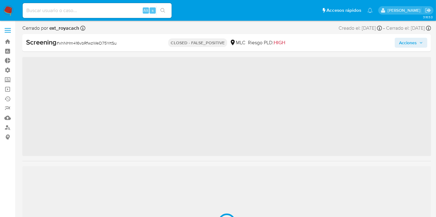
scroll to position [292, 0]
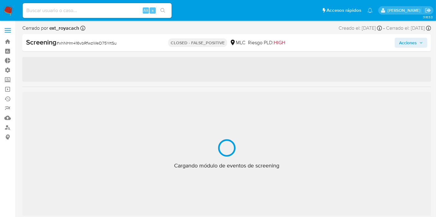
select select "10"
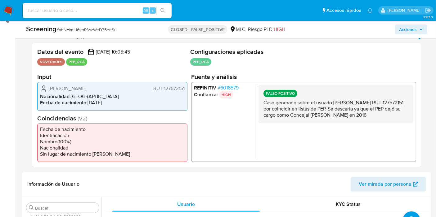
scroll to position [119, 0]
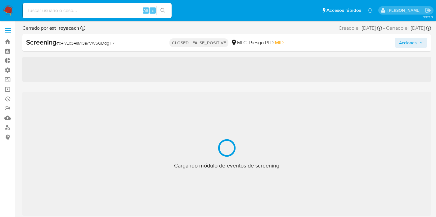
select select "10"
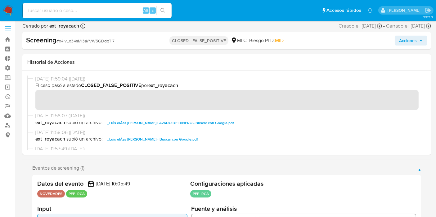
scroll to position [103, 0]
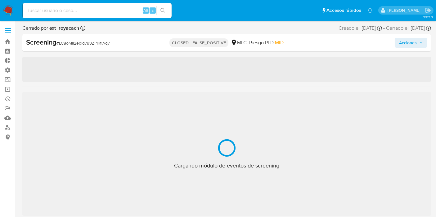
scroll to position [292, 0]
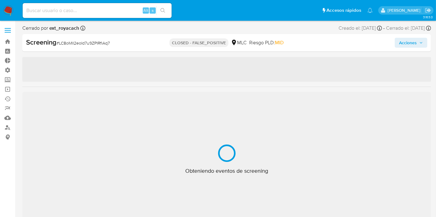
select select "10"
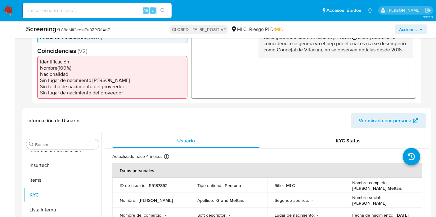
scroll to position [154, 0]
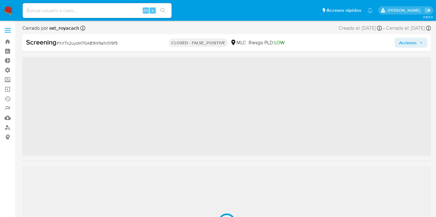
scroll to position [292, 0]
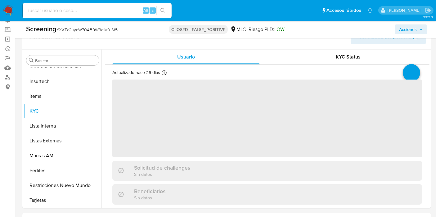
select select "10"
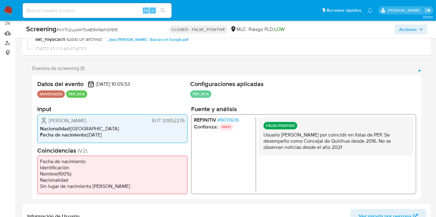
scroll to position [93, 0]
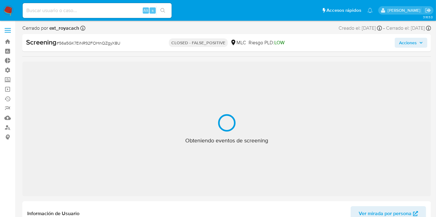
select select "10"
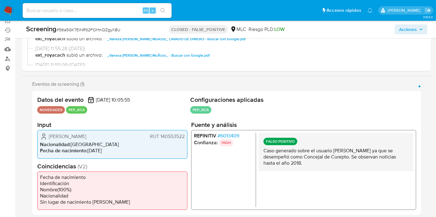
scroll to position [103, 0]
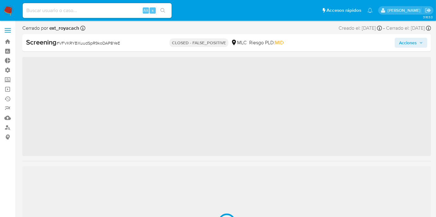
scroll to position [292, 0]
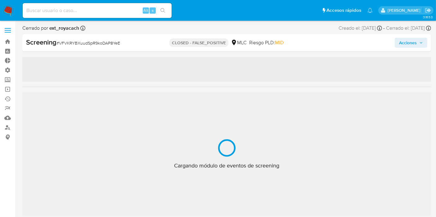
select select "10"
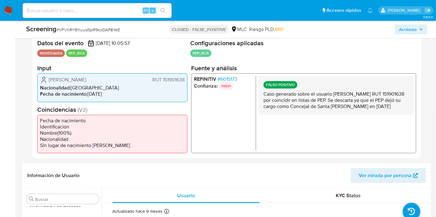
scroll to position [128, 0]
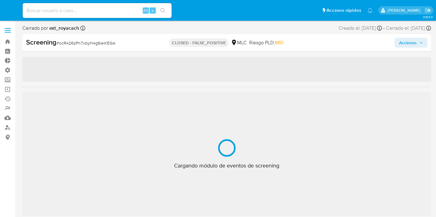
select select "10"
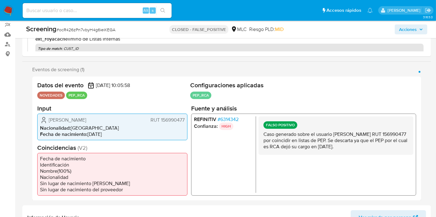
scroll to position [103, 0]
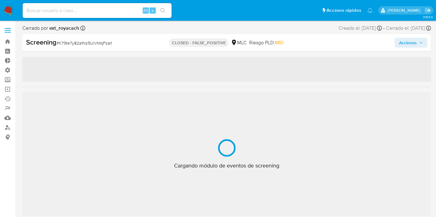
scroll to position [292, 0]
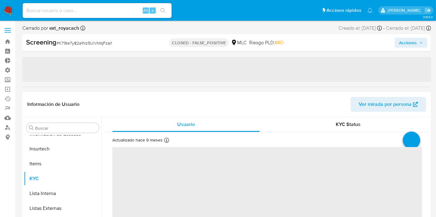
select select "10"
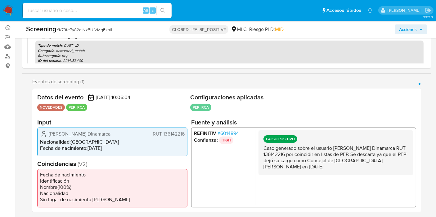
scroll to position [122, 0]
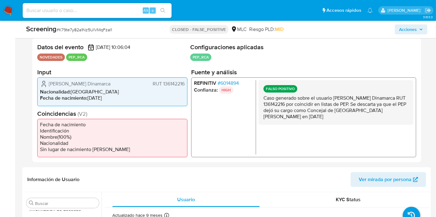
drag, startPoint x: 361, startPoint y: 106, endPoint x: 364, endPoint y: 123, distance: 17.7
click at [364, 123] on div "FALSO POSITIVO Caso generado sobre el usuario Germán Andrés Herrera Dinamarca R…" at bounding box center [335, 102] width 155 height 45
click at [360, 114] on p "Caso generado sobre el usuario Germán Andrés Herrera Dinamarca RUT 136142216 po…" at bounding box center [335, 107] width 145 height 25
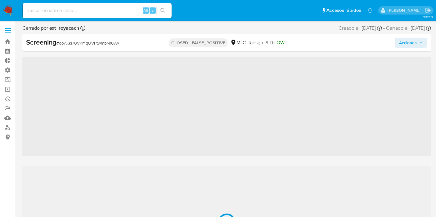
scroll to position [292, 0]
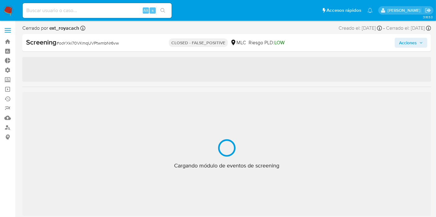
select select "10"
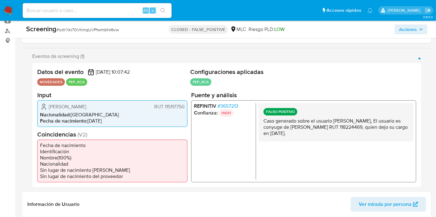
scroll to position [102, 0]
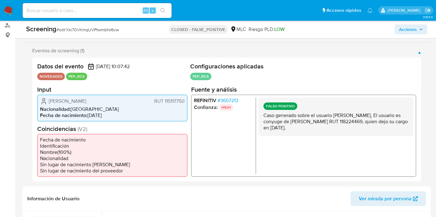
drag, startPoint x: 379, startPoint y: 137, endPoint x: 373, endPoint y: 132, distance: 7.7
click at [381, 138] on div "FALSO POSITIVO Caso generado sobre el usuario Miguel Edgardo Maturana Zuleta, E…" at bounding box center [335, 135] width 155 height 77
click at [367, 129] on p "Caso generado sobre el usuario Miguel Edgardo Maturana Zuleta, El usuario es co…" at bounding box center [335, 121] width 145 height 19
drag, startPoint x: 315, startPoint y: 114, endPoint x: 374, endPoint y: 133, distance: 62.3
click at [374, 133] on div "FALSO POSITIVO Caso generado sobre el usuario Miguel Edgardo Maturana Zuleta, E…" at bounding box center [335, 116] width 155 height 38
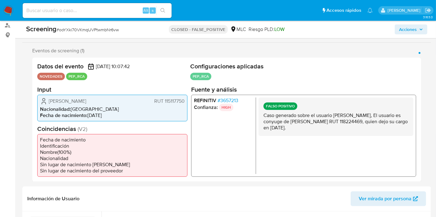
click at [372, 130] on p "Caso generado sobre el usuario Miguel Edgardo Maturana Zuleta, El usuario es co…" at bounding box center [335, 121] width 145 height 19
drag, startPoint x: 260, startPoint y: 114, endPoint x: 394, endPoint y: 122, distance: 134.6
click at [394, 122] on div "FALSO POSITIVO Caso generado sobre el usuario Miguel Edgardo Maturana Zuleta, E…" at bounding box center [335, 116] width 155 height 38
click at [385, 125] on p "Caso generado sobre el usuario Miguel Edgardo Maturana Zuleta, El usuario es co…" at bounding box center [335, 121] width 145 height 19
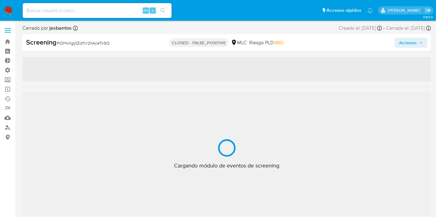
scroll to position [292, 0]
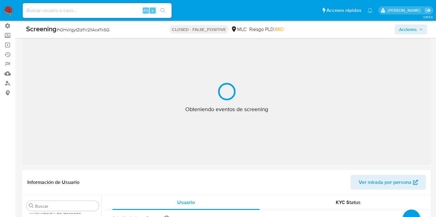
select select "10"
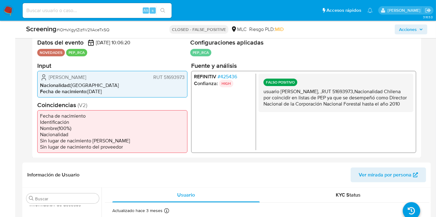
scroll to position [122, 0]
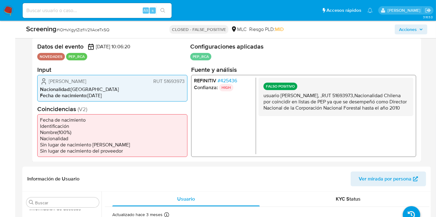
drag, startPoint x: 281, startPoint y: 93, endPoint x: 295, endPoint y: 116, distance: 26.9
click at [295, 111] on p "usuario María Catalina Bau Aedo, ,RUT 51693973,Nacionalidad Chilena por coincid…" at bounding box center [335, 101] width 145 height 19
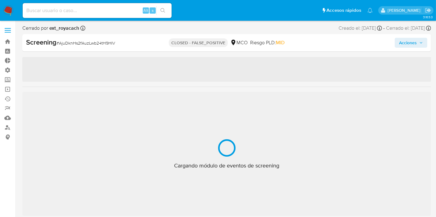
scroll to position [292, 0]
select select "10"
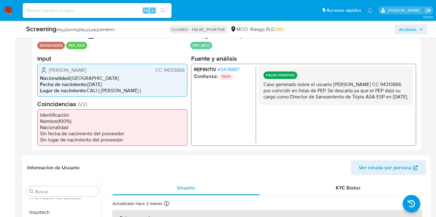
scroll to position [134, 0]
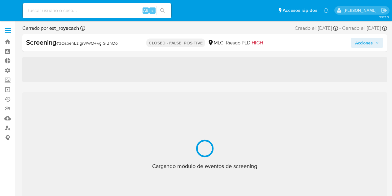
select select "10"
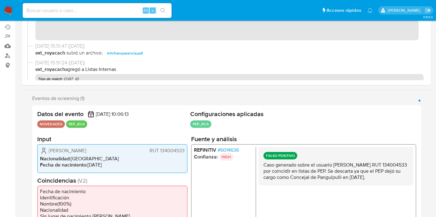
scroll to position [172, 0]
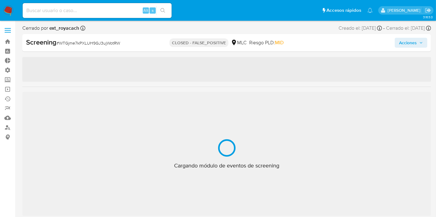
scroll to position [292, 0]
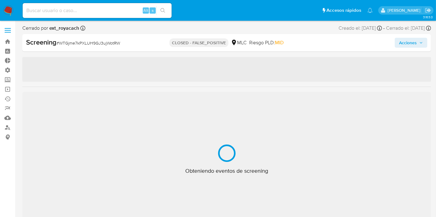
select select "10"
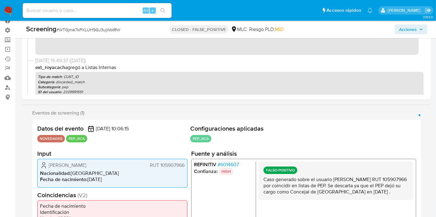
scroll to position [34, 0]
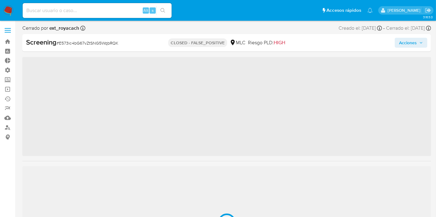
scroll to position [292, 0]
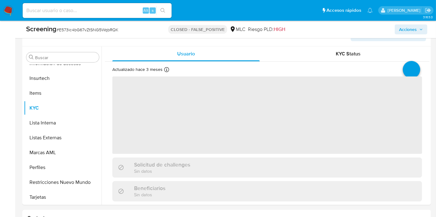
select select "10"
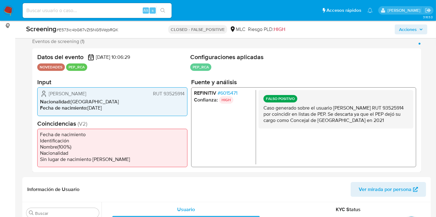
scroll to position [130, 0]
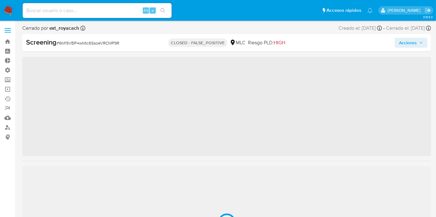
scroll to position [292, 0]
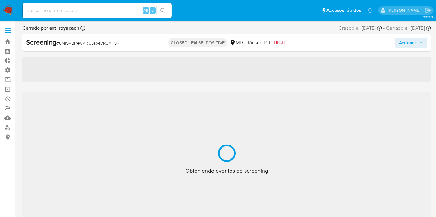
select select "10"
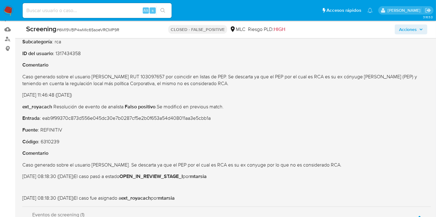
scroll to position [106, 0]
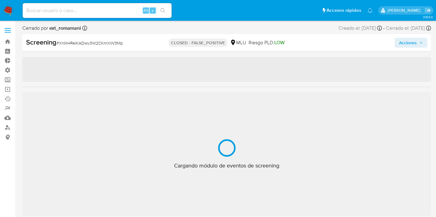
select select "10"
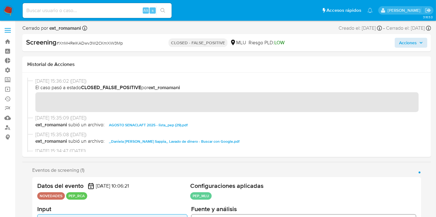
scroll to position [307, 0]
drag, startPoint x: 435, startPoint y: 27, endPoint x: 436, endPoint y: 49, distance: 21.4
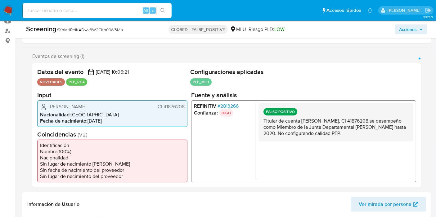
scroll to position [131, 0]
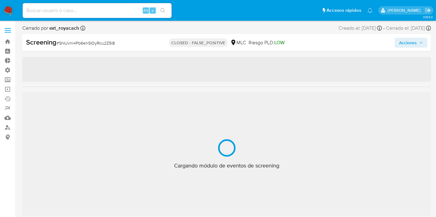
select select "10"
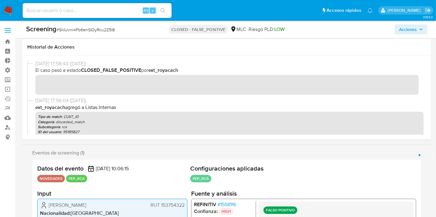
scroll to position [154, 0]
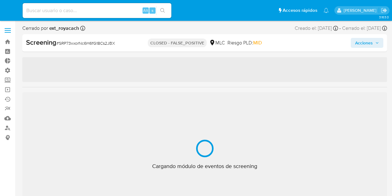
select select "10"
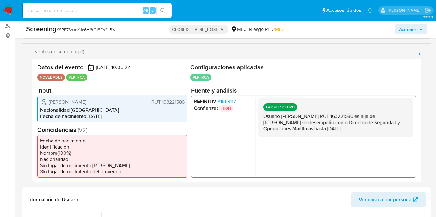
scroll to position [165, 0]
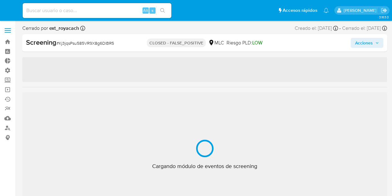
select select "10"
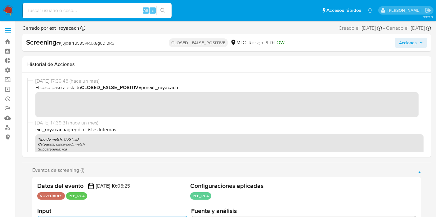
scroll to position [148, 0]
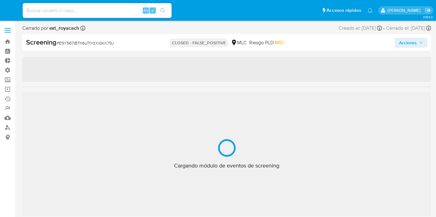
select select "10"
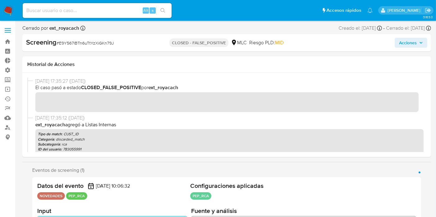
scroll to position [292, 0]
drag, startPoint x: 434, startPoint y: 20, endPoint x: 435, endPoint y: 31, distance: 10.6
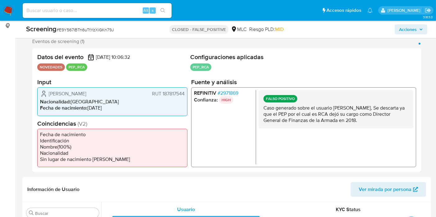
scroll to position [114, 0]
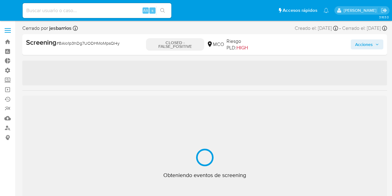
select select "10"
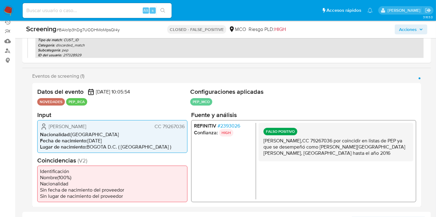
scroll to position [95, 0]
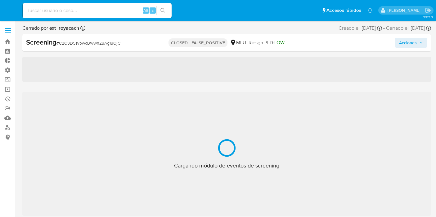
select select "10"
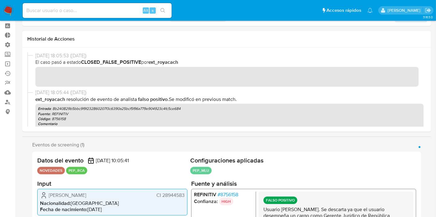
scroll to position [307, 0]
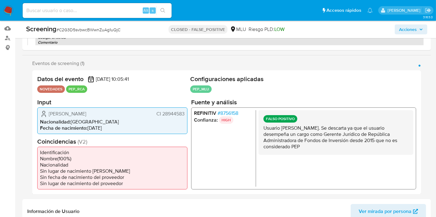
click at [97, 30] on span "# C2G3D5svbwcBWwnZuAg1uQjC" at bounding box center [88, 30] width 64 height 6
click at [103, 30] on span "# C2G3D5svbwcBWwnZuAg1uQjC" at bounding box center [88, 30] width 64 height 6
click at [102, 31] on span "# C2G3D5svbwcBWwnZuAg1uQjC" at bounding box center [88, 30] width 64 height 6
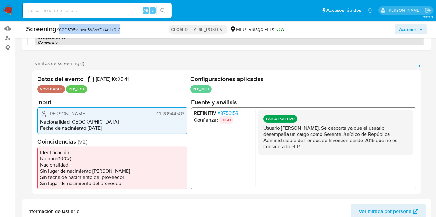
click at [102, 31] on span "# C2G3D5svbwcBWwnZuAg1uQjC" at bounding box center [88, 30] width 64 height 6
click at [102, 32] on span "# C2G3D5svbwcBWwnZuAg1uQjC" at bounding box center [88, 30] width 64 height 6
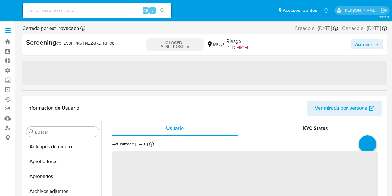
select select "10"
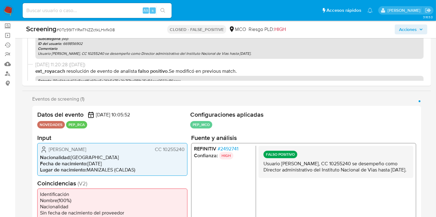
scroll to position [103, 0]
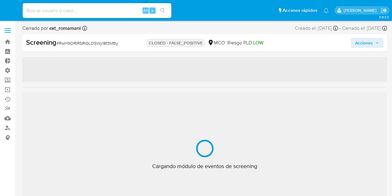
select select "10"
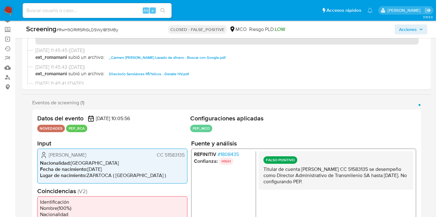
scroll to position [69, 0]
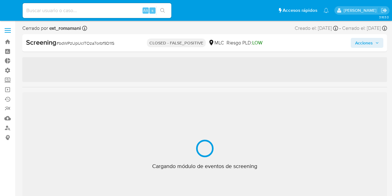
select select "10"
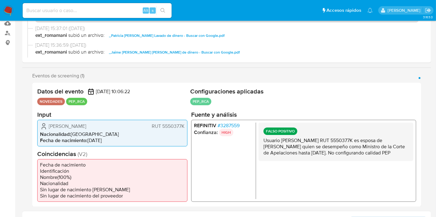
scroll to position [138, 0]
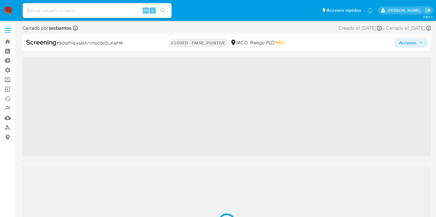
scroll to position [151, 0]
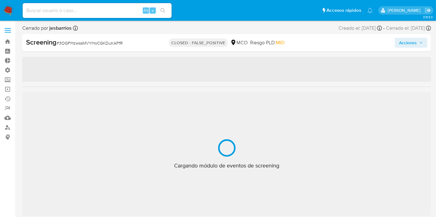
select select "10"
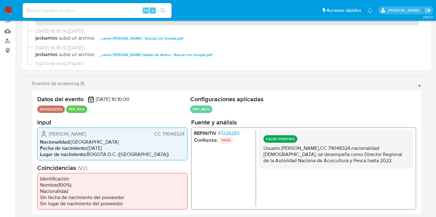
scroll to position [138, 0]
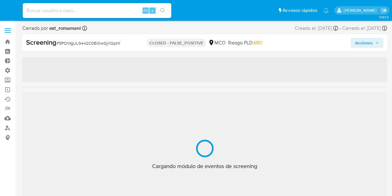
select select "10"
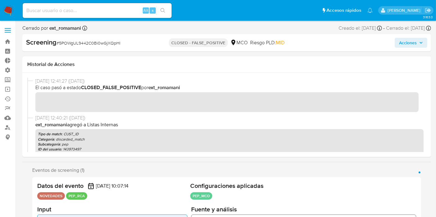
scroll to position [138, 0]
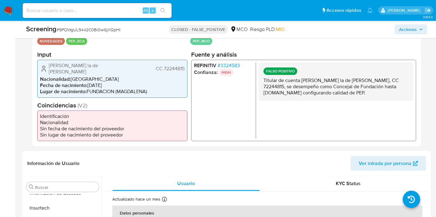
drag, startPoint x: 353, startPoint y: 88, endPoint x: 357, endPoint y: 100, distance: 12.1
click at [357, 100] on div "FALSO POSITIVO Titular de cuenta Miguel Dario la de Cruz Palma, CC 72244815, se…" at bounding box center [335, 81] width 155 height 38
click at [355, 95] on p "Titular de cuenta Miguel Dario la de Cruz Palma, CC 72244815, se desempeño como…" at bounding box center [335, 86] width 145 height 19
click at [354, 87] on p "Titular de cuenta Miguel Dario la de Cruz Palma, CC 72244815, se desempeño como…" at bounding box center [335, 86] width 145 height 19
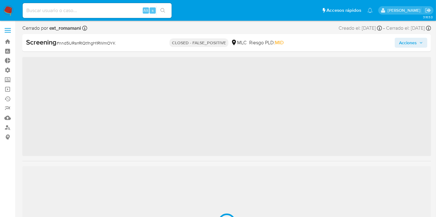
scroll to position [292, 0]
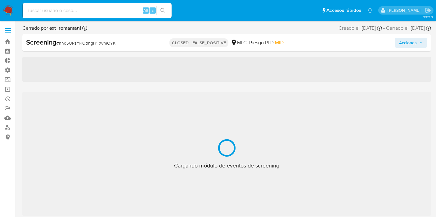
select select "10"
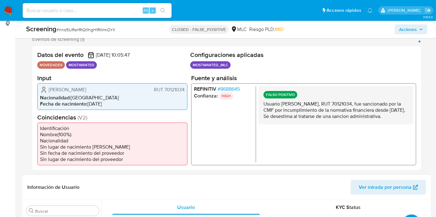
scroll to position [138, 0]
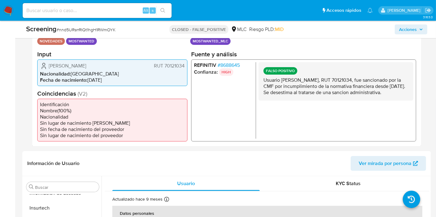
drag, startPoint x: 264, startPoint y: 76, endPoint x: 291, endPoint y: 102, distance: 38.2
click at [291, 101] on div "FALSO POSITIVO Usuario [PERSON_NAME], RUT 70121034, fue sancionado por la CMF p…" at bounding box center [335, 81] width 155 height 38
click at [301, 101] on div "FALSO POSITIVO Usuario [PERSON_NAME], RUT 70121034, fue sancionado por la CMF p…" at bounding box center [335, 81] width 155 height 38
drag, startPoint x: 299, startPoint y: 101, endPoint x: 261, endPoint y: 78, distance: 44.2
click at [261, 78] on div "FALSO POSITIVO Usuario [PERSON_NAME], RUT 70121034, fue sancionado por la CMF p…" at bounding box center [335, 81] width 155 height 38
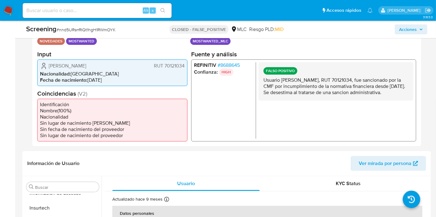
click at [265, 81] on p "Usuario [PERSON_NAME], RUT 70121034, fue sancionado por la CMF por incumplimien…" at bounding box center [335, 86] width 145 height 19
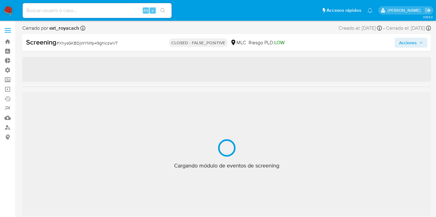
scroll to position [292, 0]
select select "10"
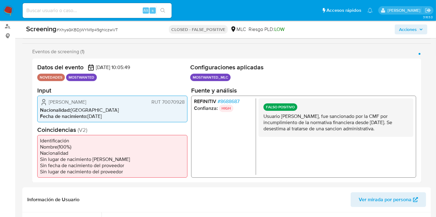
scroll to position [103, 0]
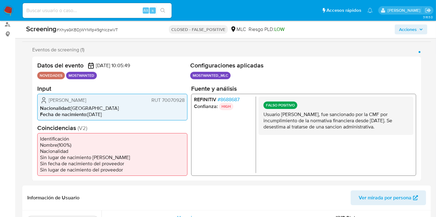
drag, startPoint x: 316, startPoint y: 113, endPoint x: 392, endPoint y: 121, distance: 76.4
click at [392, 121] on p "Usuario Mónica Mitarakis López, fue sancionado por la CMF por incumplimiento de…" at bounding box center [335, 120] width 145 height 19
drag, startPoint x: 384, startPoint y: 125, endPoint x: 363, endPoint y: 126, distance: 21.7
click at [384, 125] on p "Usuario Mónica Mitarakis López, fue sancionado por la CMF por incumplimiento de…" at bounding box center [335, 120] width 145 height 19
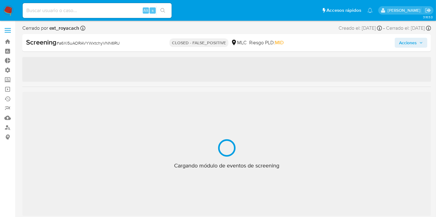
scroll to position [292, 0]
select select "10"
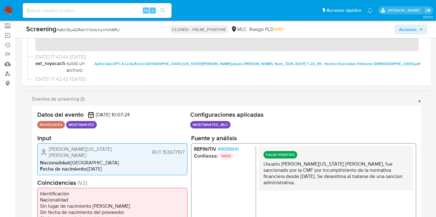
scroll to position [69, 0]
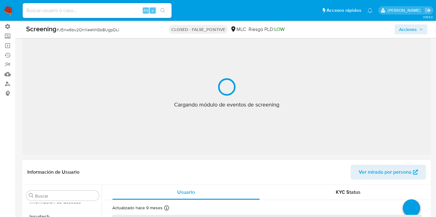
scroll to position [69, 0]
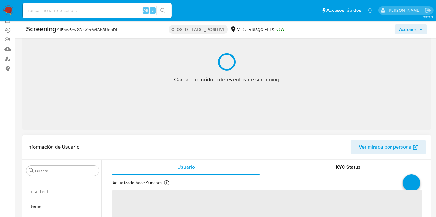
select select "10"
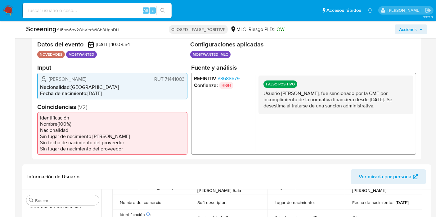
scroll to position [123, 0]
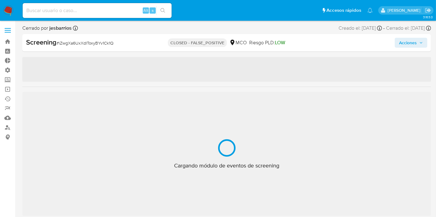
scroll to position [292, 0]
select select "10"
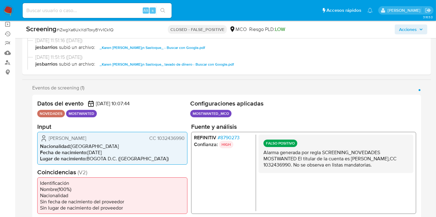
scroll to position [103, 0]
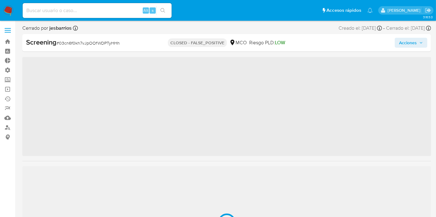
scroll to position [292, 0]
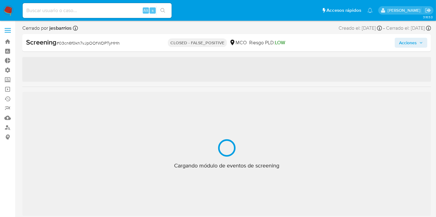
select select "10"
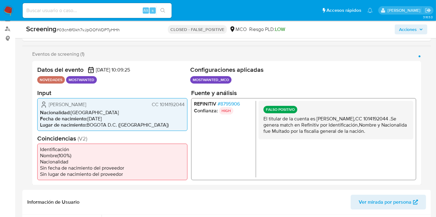
scroll to position [103, 0]
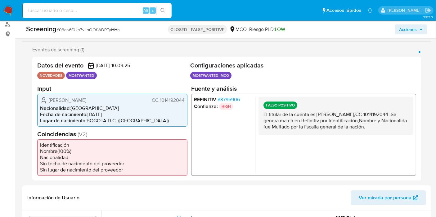
drag, startPoint x: 308, startPoint y: 128, endPoint x: 334, endPoint y: 133, distance: 26.0
click at [334, 130] on p "El titular de la cuenta es Carlos Alberto Delgado Hernandez,CC 1014192044 .Se g…" at bounding box center [335, 120] width 145 height 19
drag, startPoint x: 353, startPoint y: 126, endPoint x: 351, endPoint y: 132, distance: 6.5
click at [351, 130] on p "El titular de la cuenta es Carlos Alberto Delgado Hernandez,CC 1014192044 .Se g…" at bounding box center [335, 120] width 145 height 19
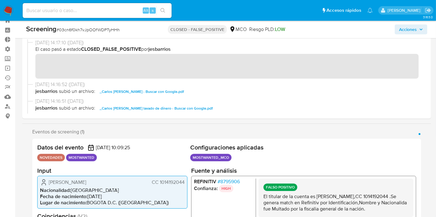
scroll to position [0, 0]
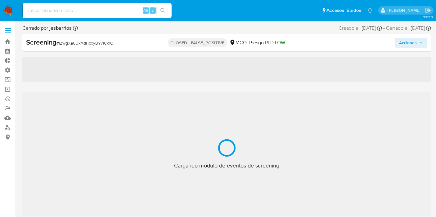
scroll to position [292, 0]
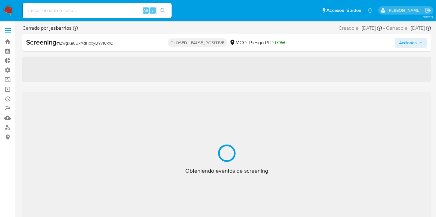
select select "10"
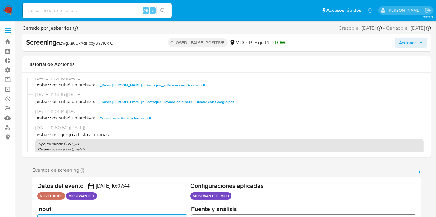
scroll to position [69, 0]
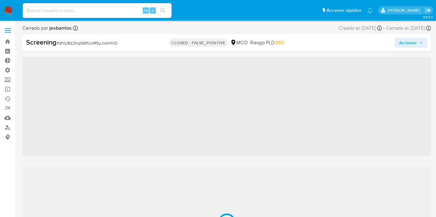
scroll to position [292, 0]
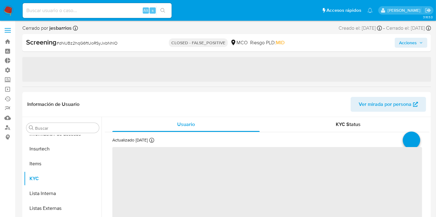
select select "10"
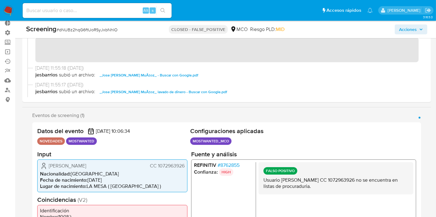
scroll to position [103, 0]
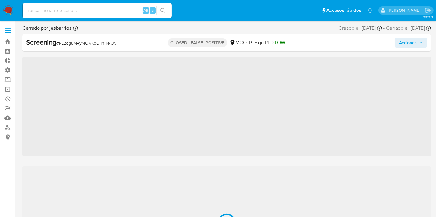
scroll to position [292, 0]
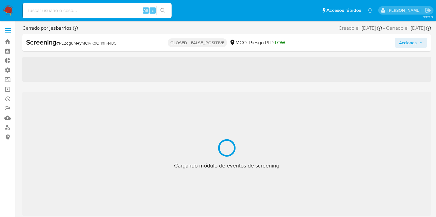
select select "10"
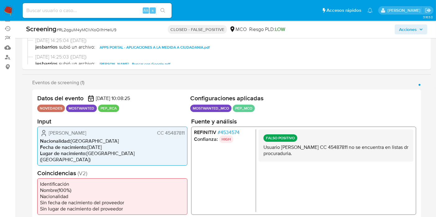
scroll to position [57, 0]
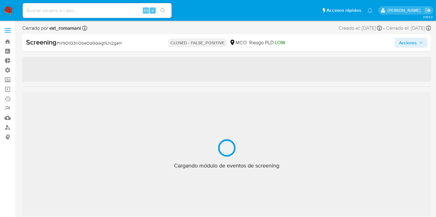
scroll to position [292, 0]
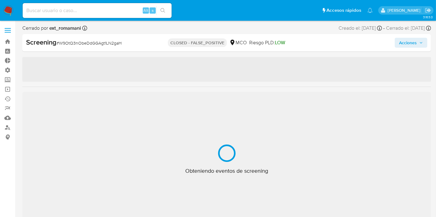
select select "10"
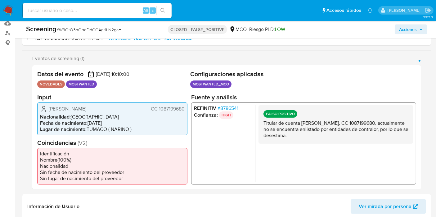
scroll to position [103, 0]
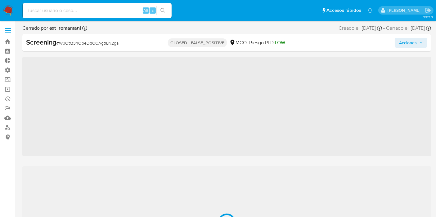
scroll to position [292, 0]
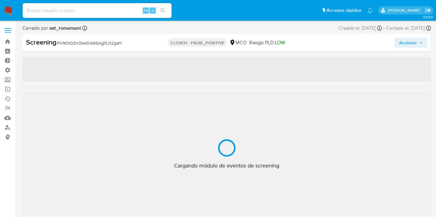
select select "10"
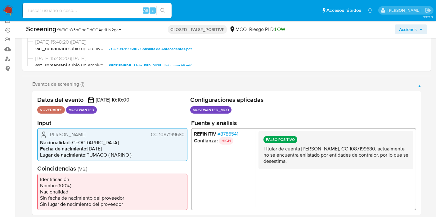
scroll to position [103, 0]
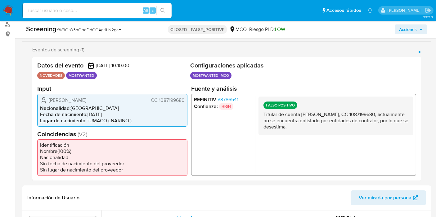
drag, startPoint x: 308, startPoint y: 106, endPoint x: 341, endPoint y: 127, distance: 38.3
click at [341, 127] on div "FALSO POSITIVO Titular de cuenta [PERSON_NAME], CC 1087199680, actualmente no s…" at bounding box center [335, 115] width 155 height 38
click at [341, 127] on p "Titular de cuenta [PERSON_NAME], CC 1087199680, actualmente no se encuentra enl…" at bounding box center [335, 120] width 145 height 19
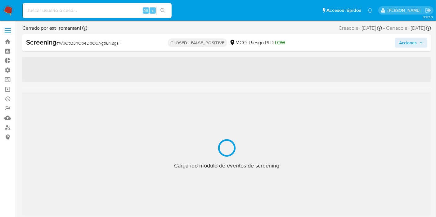
scroll to position [292, 0]
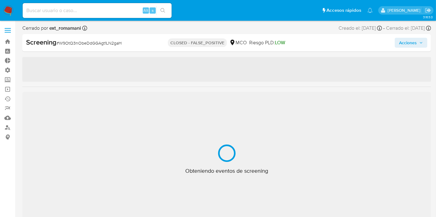
select select "10"
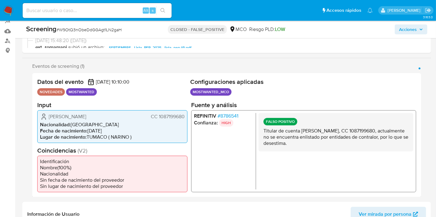
scroll to position [89, 0]
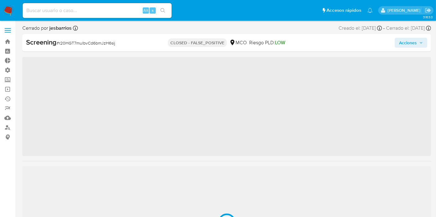
scroll to position [292, 0]
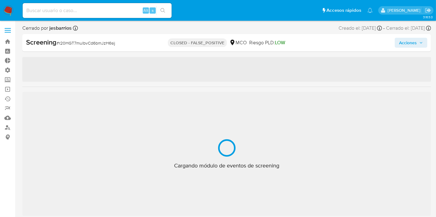
select select "10"
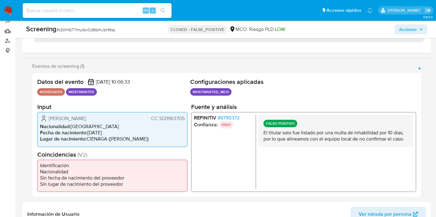
scroll to position [90, 0]
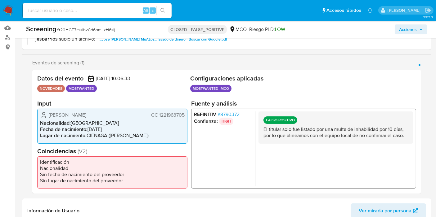
drag, startPoint x: 291, startPoint y: 129, endPoint x: 366, endPoint y: 135, distance: 75.9
click at [366, 135] on p "El titular solo fue listado por una multa de inhabilidad por 10 días, por lo qu…" at bounding box center [335, 133] width 145 height 12
click at [361, 136] on p "El titular solo fue listado por una multa de inhabilidad por 10 días, por lo qu…" at bounding box center [335, 133] width 145 height 12
click at [79, 29] on span "# r20HGT7mulbvCd6bmJzH6sij" at bounding box center [85, 30] width 59 height 6
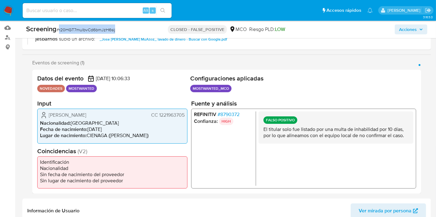
copy span "r20HGT7mulbvCd6bmJzH6sij"
drag, startPoint x: 354, startPoint y: 130, endPoint x: 401, endPoint y: 128, distance: 47.5
click at [392, 128] on p "El titular solo fue listado por una multa de inhabilidad por 10 días, por lo qu…" at bounding box center [335, 133] width 145 height 12
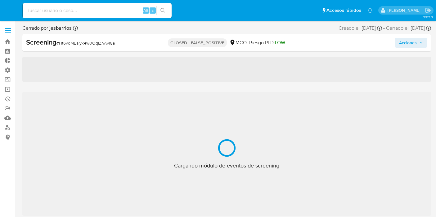
select select "10"
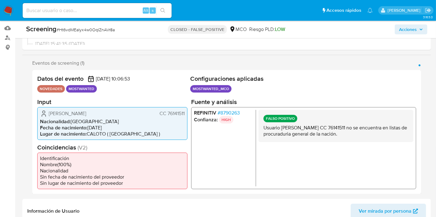
scroll to position [103, 0]
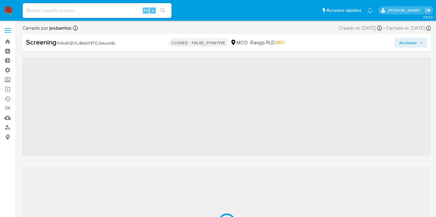
scroll to position [292, 0]
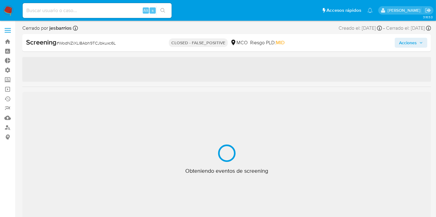
select select "10"
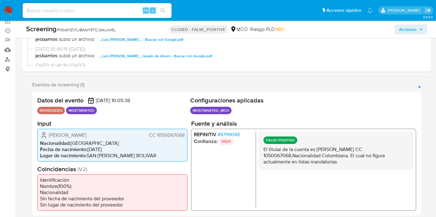
scroll to position [69, 0]
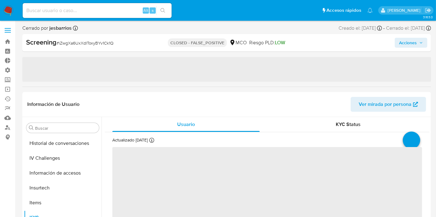
select select "10"
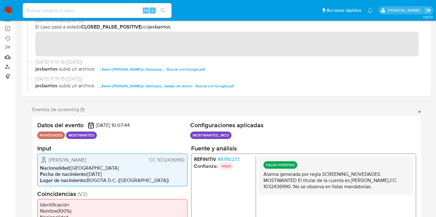
scroll to position [103, 0]
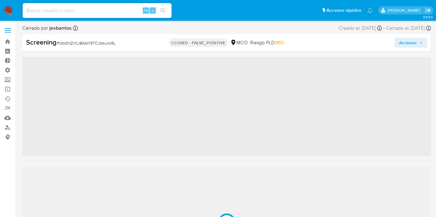
scroll to position [292, 0]
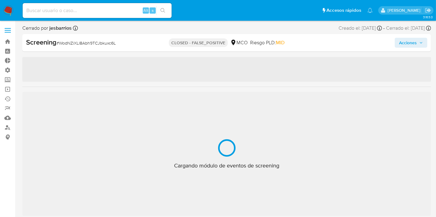
select select "10"
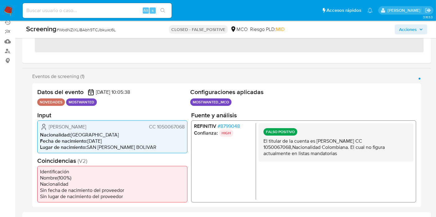
scroll to position [84, 0]
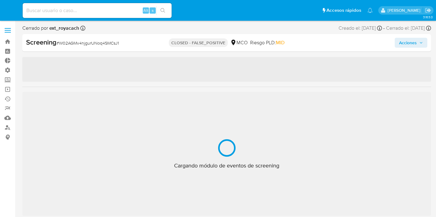
select select "10"
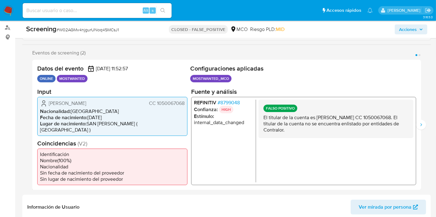
scroll to position [112, 0]
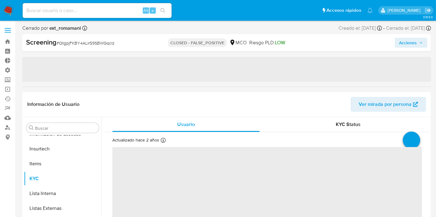
scroll to position [292, 0]
select select "10"
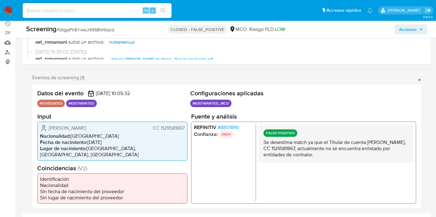
scroll to position [79, 0]
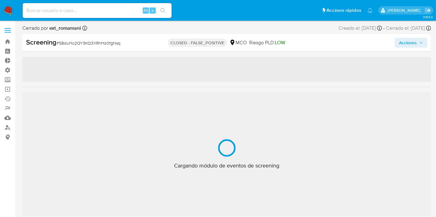
scroll to position [292, 0]
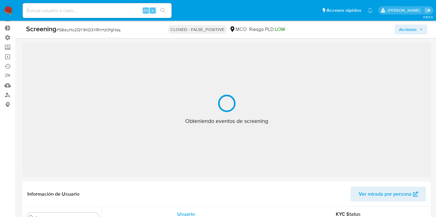
select select "10"
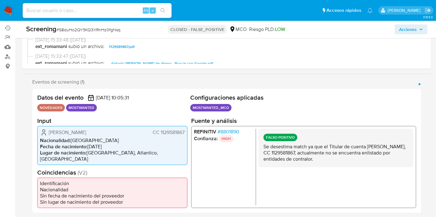
scroll to position [74, 0]
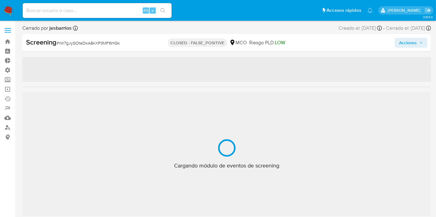
select select "10"
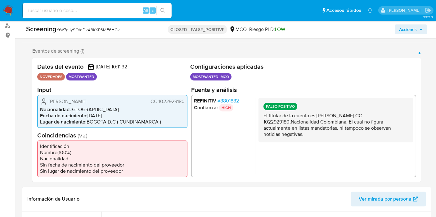
scroll to position [103, 0]
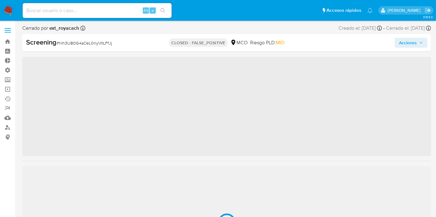
scroll to position [292, 0]
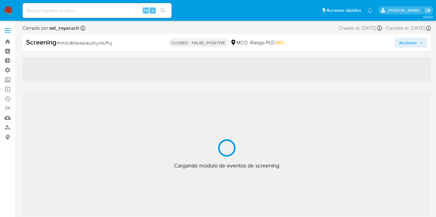
select select "10"
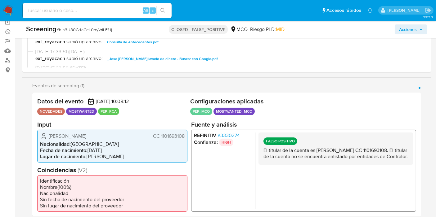
scroll to position [118, 0]
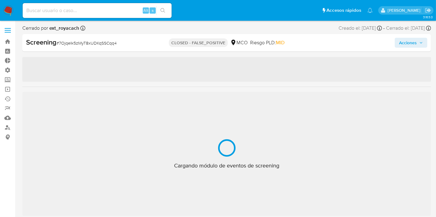
scroll to position [292, 0]
select select "10"
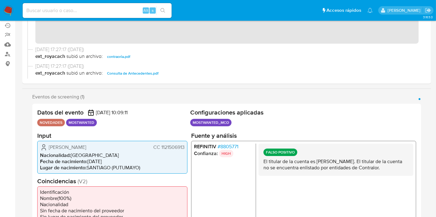
scroll to position [98, 0]
